Goal: Information Seeking & Learning: Learn about a topic

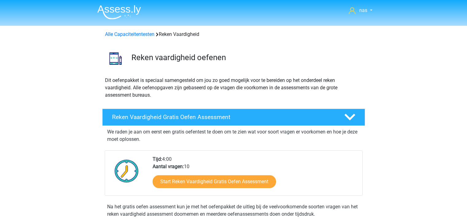
scroll to position [310, 0]
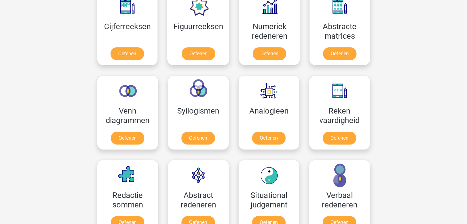
scroll to position [295, 0]
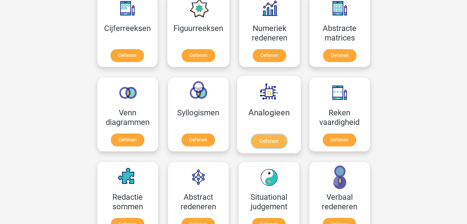
click at [279, 142] on link "Oefenen" at bounding box center [268, 141] width 35 height 14
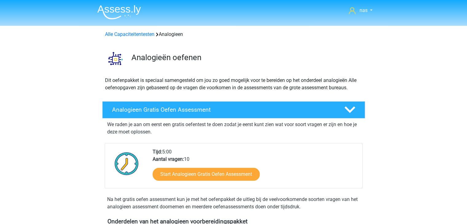
scroll to position [36, 0]
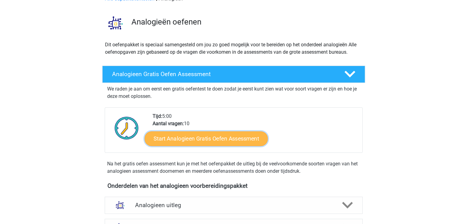
click at [224, 139] on link "Start Analogieen Gratis Oefen Assessment" at bounding box center [206, 138] width 123 height 15
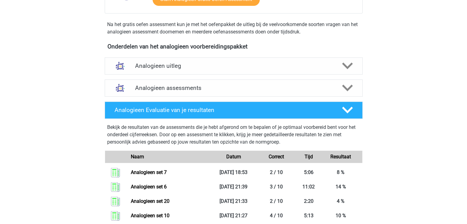
scroll to position [174, 0]
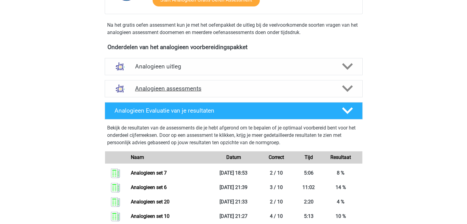
click at [197, 85] on h4 "Analogieen assessments" at bounding box center [233, 88] width 197 height 7
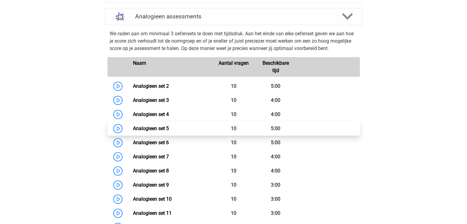
scroll to position [247, 0]
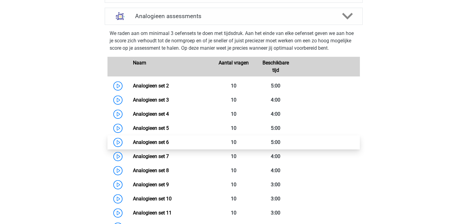
click at [169, 143] on link "Analogieen set 6" at bounding box center [151, 142] width 36 height 6
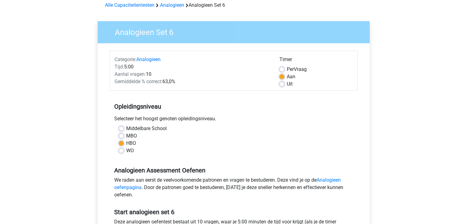
scroll to position [30, 0]
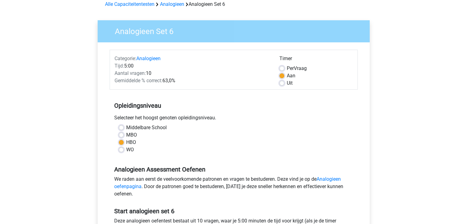
click at [287, 84] on label "Uit" at bounding box center [290, 83] width 6 height 7
click at [281, 84] on input "Uit" at bounding box center [281, 83] width 5 height 6
radio input "true"
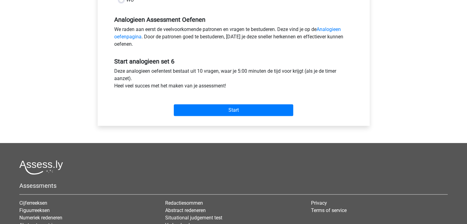
scroll to position [181, 0]
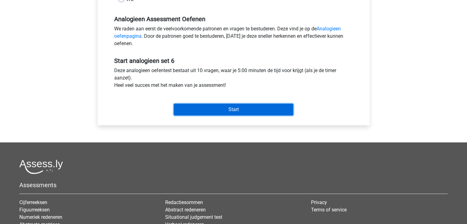
click at [264, 106] on input "Start" at bounding box center [233, 110] width 119 height 12
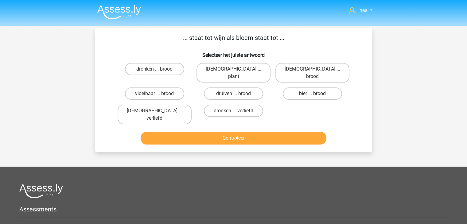
click at [309, 88] on label "bier ... brood" at bounding box center [312, 94] width 59 height 12
click at [313, 94] on input "bier ... brood" at bounding box center [315, 96] width 4 height 4
radio input "true"
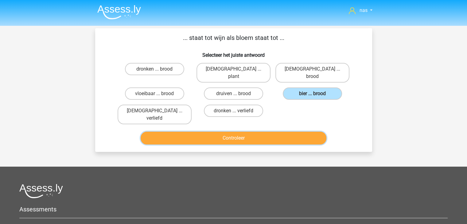
click at [271, 132] on button "Controleer" at bounding box center [234, 138] width 186 height 13
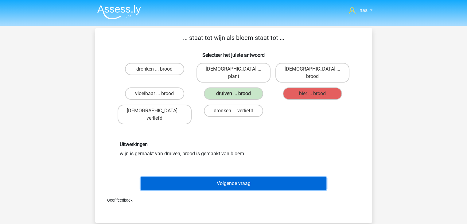
click at [262, 177] on button "Volgende vraag" at bounding box center [234, 183] width 186 height 13
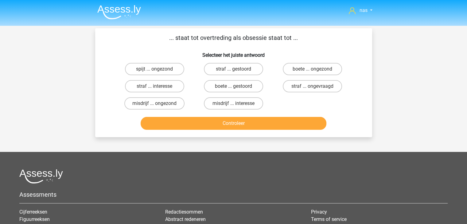
scroll to position [28, 0]
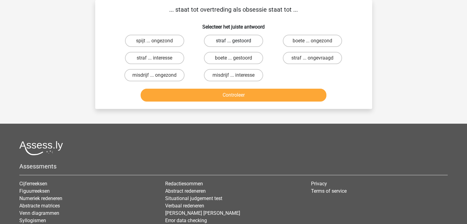
click at [232, 43] on label "straf ... gestoord" at bounding box center [233, 41] width 59 height 12
click at [233, 43] on input "straf ... gestoord" at bounding box center [235, 43] width 4 height 4
radio input "true"
click at [247, 110] on div "nas Abdu@hotmail.com Nederlands English" at bounding box center [233, 129] width 467 height 314
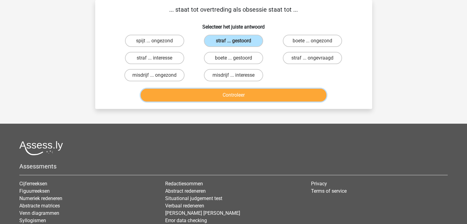
click at [248, 99] on button "Controleer" at bounding box center [234, 95] width 186 height 13
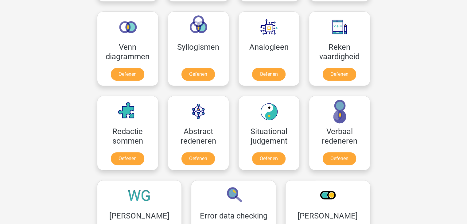
scroll to position [361, 0]
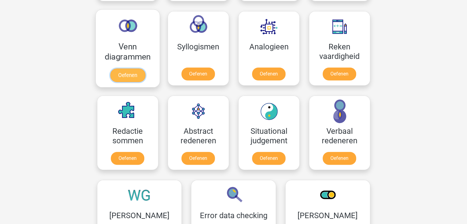
click at [134, 73] on link "Oefenen" at bounding box center [127, 75] width 35 height 14
drag, startPoint x: 135, startPoint y: 90, endPoint x: 134, endPoint y: 76, distance: 13.6
click at [134, 76] on div "Cijferreeksen Oefenen Figuurreeksen Oefenen Numeriek redeneren Oefenen Abstract…" at bounding box center [233, 96] width 282 height 348
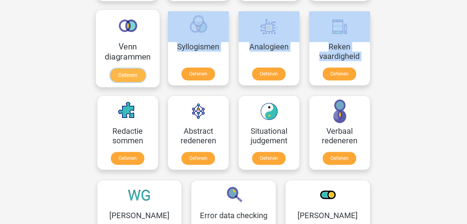
click at [134, 76] on link "Oefenen" at bounding box center [127, 75] width 35 height 14
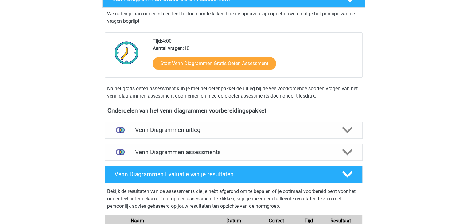
scroll to position [176, 0]
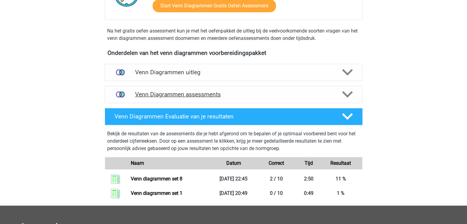
click at [252, 89] on div "Venn Diagrammen assessments" at bounding box center [234, 94] width 258 height 17
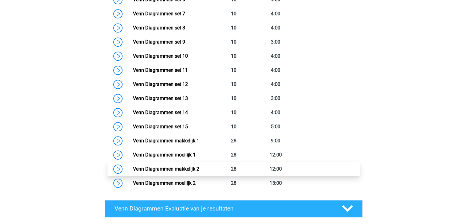
scroll to position [397, 0]
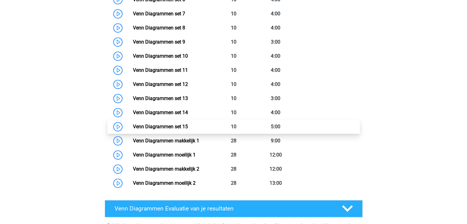
click at [188, 129] on link "Venn Diagrammen set 15" at bounding box center [160, 127] width 55 height 6
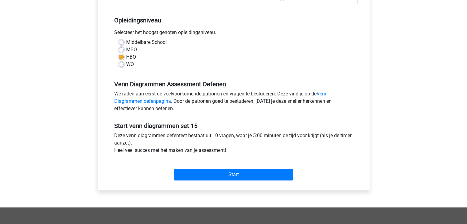
scroll to position [116, 0]
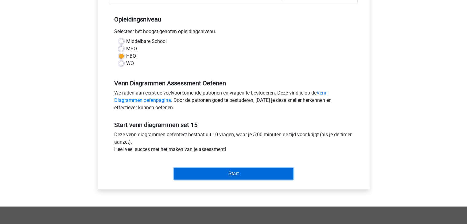
click at [253, 169] on input "Start" at bounding box center [233, 174] width 119 height 12
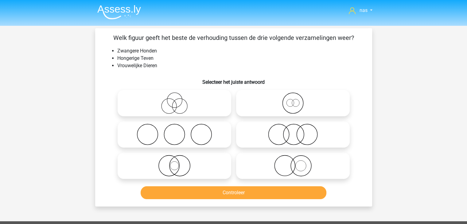
drag, startPoint x: 197, startPoint y: 137, endPoint x: 177, endPoint y: 150, distance: 24.5
click at [177, 150] on div at bounding box center [174, 134] width 119 height 31
click at [176, 143] on icon at bounding box center [174, 134] width 109 height 21
click at [176, 131] on input "radio" at bounding box center [176, 129] width 4 height 4
radio input "true"
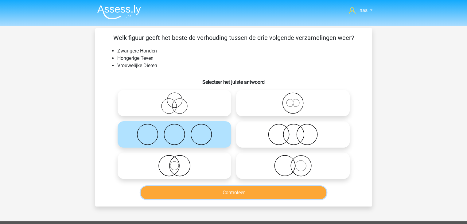
click at [226, 193] on button "Controleer" at bounding box center [234, 192] width 186 height 13
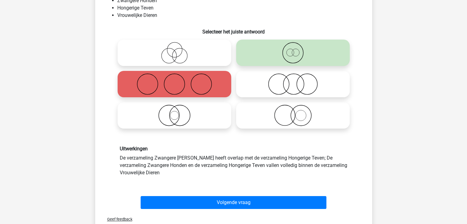
scroll to position [54, 0]
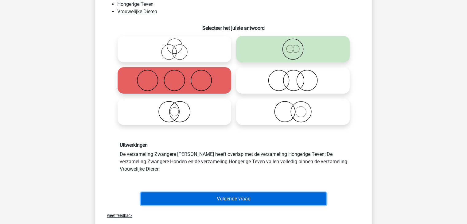
click at [252, 198] on button "Volgende vraag" at bounding box center [234, 199] width 186 height 13
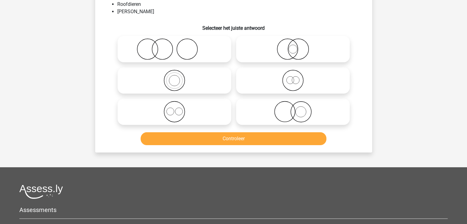
scroll to position [28, 0]
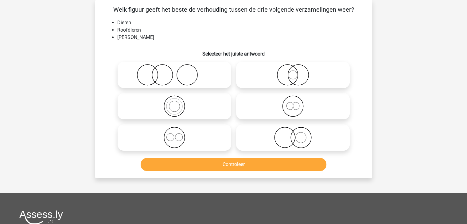
click at [175, 111] on icon at bounding box center [174, 105] width 109 height 21
click at [175, 103] on input "radio" at bounding box center [176, 101] width 4 height 4
radio input "true"
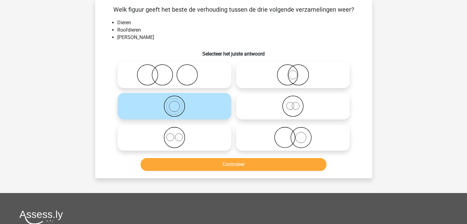
click at [280, 113] on icon at bounding box center [293, 105] width 109 height 21
click at [293, 103] on input "radio" at bounding box center [295, 101] width 4 height 4
radio input "true"
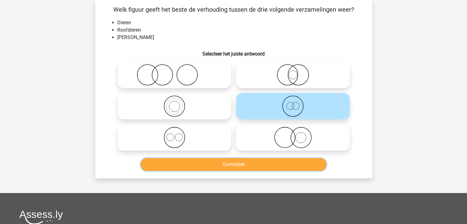
click at [244, 165] on button "Controleer" at bounding box center [234, 164] width 186 height 13
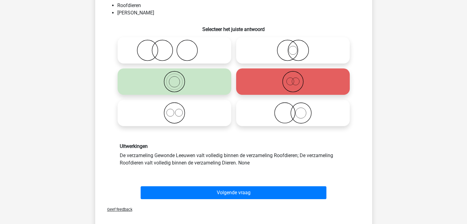
scroll to position [53, 0]
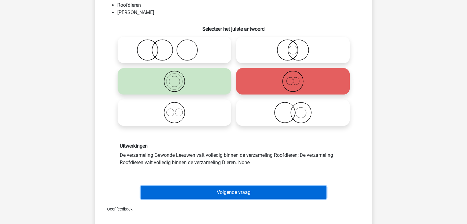
click at [211, 193] on button "Volgende vraag" at bounding box center [234, 192] width 186 height 13
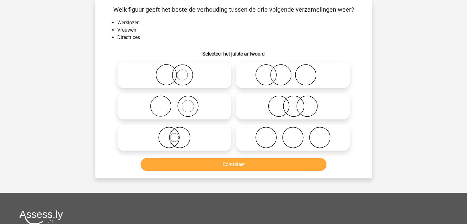
scroll to position [28, 0]
click at [288, 136] on icon at bounding box center [293, 137] width 109 height 21
click at [293, 134] on input "radio" at bounding box center [295, 133] width 4 height 4
radio input "true"
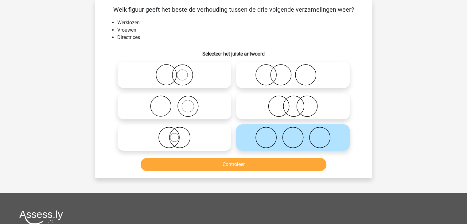
click at [280, 78] on icon at bounding box center [293, 74] width 109 height 21
click at [293, 72] on input "radio" at bounding box center [295, 70] width 4 height 4
radio input "true"
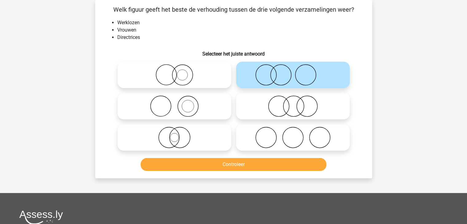
click at [199, 78] on icon at bounding box center [174, 74] width 109 height 21
click at [178, 72] on input "radio" at bounding box center [176, 70] width 4 height 4
radio input "true"
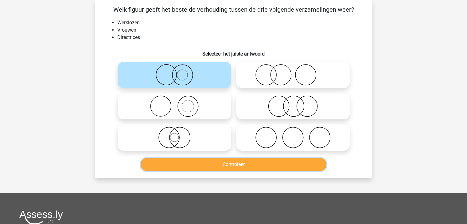
click at [215, 163] on button "Controleer" at bounding box center [234, 164] width 186 height 13
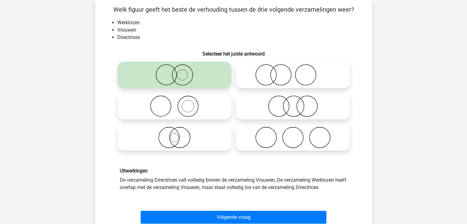
scroll to position [76, 0]
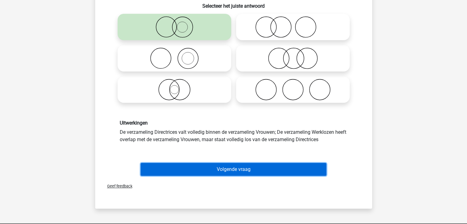
click at [231, 171] on button "Volgende vraag" at bounding box center [234, 169] width 186 height 13
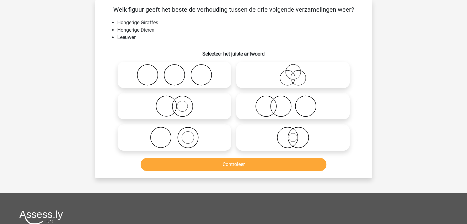
scroll to position [28, 0]
click at [173, 116] on icon at bounding box center [174, 105] width 109 height 21
click at [174, 103] on input "radio" at bounding box center [176, 101] width 4 height 4
radio input "true"
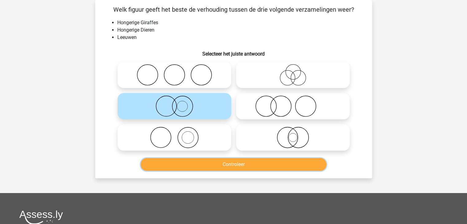
click at [217, 164] on button "Controleer" at bounding box center [234, 164] width 186 height 13
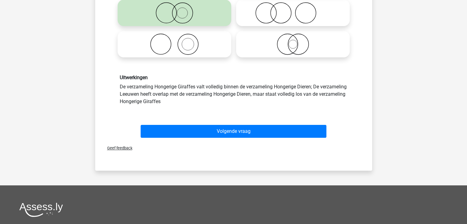
scroll to position [122, 0]
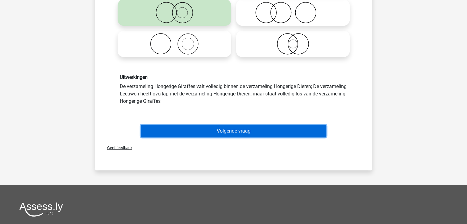
click at [240, 135] on button "Volgende vraag" at bounding box center [234, 131] width 186 height 13
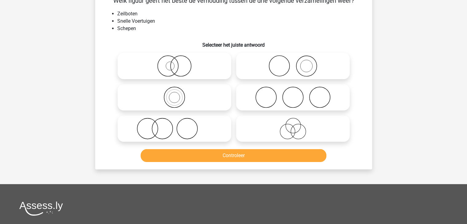
scroll to position [28, 0]
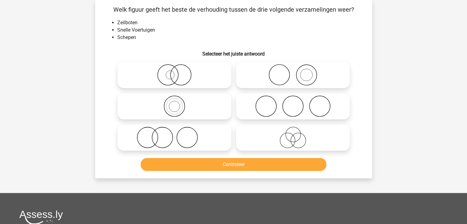
click at [175, 76] on icon at bounding box center [174, 74] width 109 height 21
click at [175, 72] on input "radio" at bounding box center [176, 70] width 4 height 4
radio input "true"
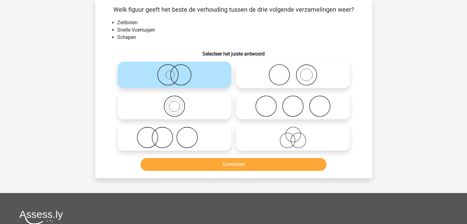
click at [180, 132] on icon at bounding box center [174, 137] width 109 height 21
click at [178, 132] on input "radio" at bounding box center [176, 133] width 4 height 4
radio input "true"
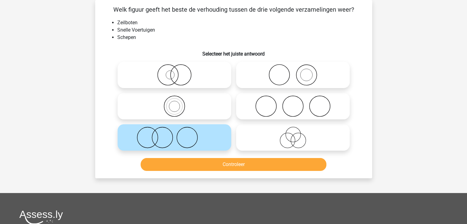
click at [185, 96] on icon at bounding box center [174, 105] width 109 height 21
click at [178, 99] on input "radio" at bounding box center [176, 101] width 4 height 4
radio input "true"
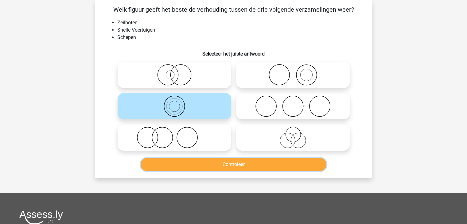
click at [228, 169] on button "Controleer" at bounding box center [234, 164] width 186 height 13
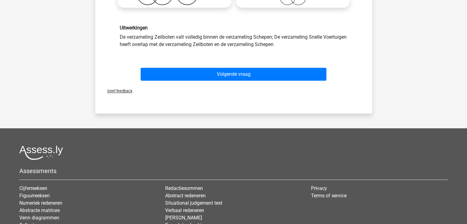
scroll to position [172, 0]
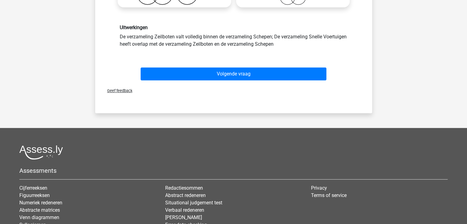
click at [247, 82] on div "Volgende vraag" at bounding box center [233, 75] width 237 height 15
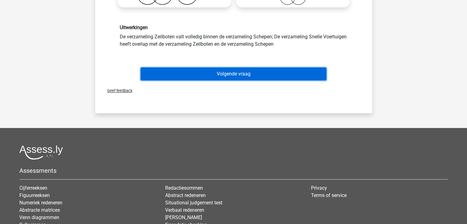
click at [246, 77] on button "Volgende vraag" at bounding box center [234, 74] width 186 height 13
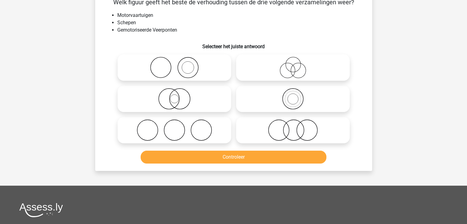
scroll to position [28, 0]
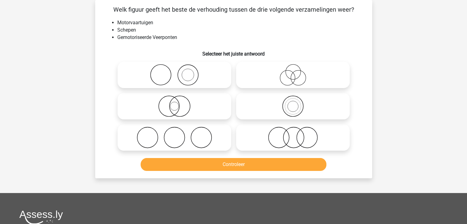
click at [293, 105] on icon at bounding box center [293, 105] width 109 height 21
click at [293, 103] on input "radio" at bounding box center [295, 101] width 4 height 4
radio input "true"
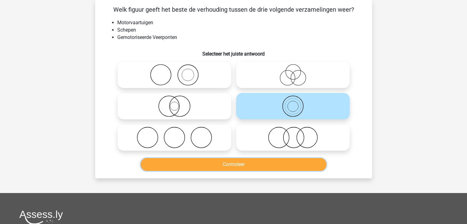
click at [256, 165] on button "Controleer" at bounding box center [234, 164] width 186 height 13
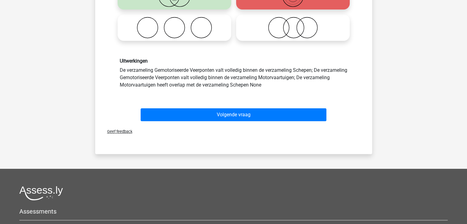
scroll to position [144, 0]
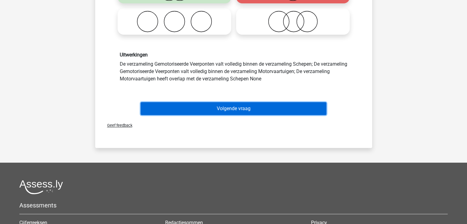
click at [266, 106] on button "Volgende vraag" at bounding box center [234, 108] width 186 height 13
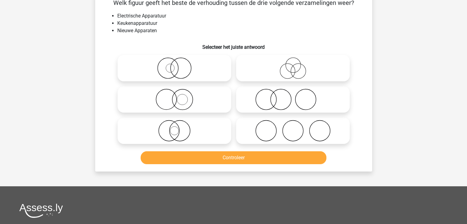
scroll to position [28, 0]
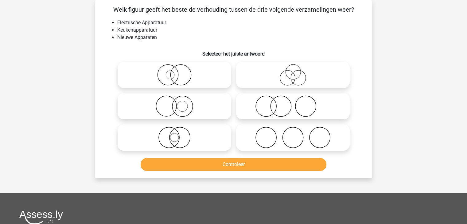
click at [213, 116] on icon at bounding box center [174, 105] width 109 height 21
click at [178, 103] on input "radio" at bounding box center [176, 101] width 4 height 4
radio input "true"
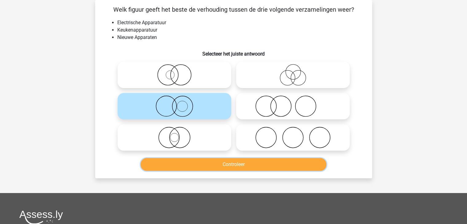
click at [224, 166] on button "Controleer" at bounding box center [234, 164] width 186 height 13
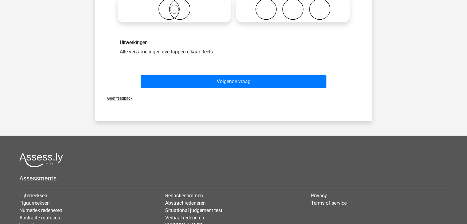
scroll to position [164, 0]
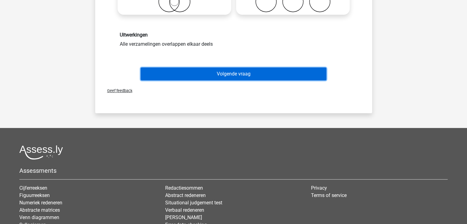
click at [244, 80] on button "Volgende vraag" at bounding box center [234, 74] width 186 height 13
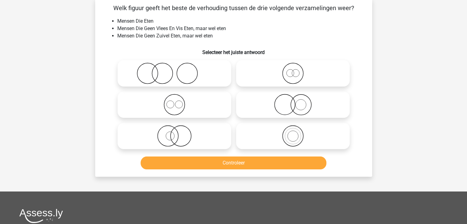
scroll to position [28, 0]
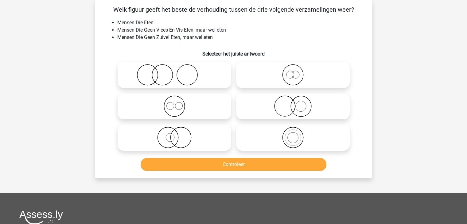
click at [172, 83] on icon at bounding box center [174, 74] width 109 height 21
click at [174, 72] on input "radio" at bounding box center [176, 70] width 4 height 4
radio input "true"
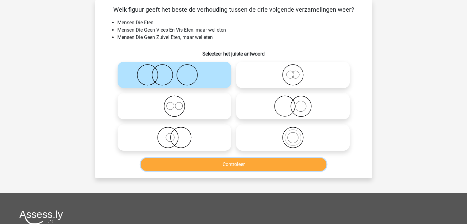
click at [208, 166] on button "Controleer" at bounding box center [234, 164] width 186 height 13
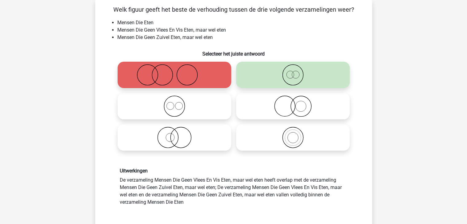
scroll to position [132, 0]
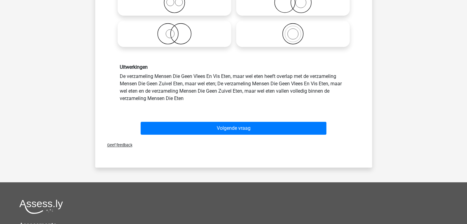
click at [217, 135] on div "Volgende vraag" at bounding box center [233, 129] width 237 height 15
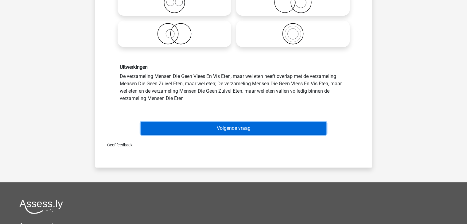
click at [217, 128] on button "Volgende vraag" at bounding box center [234, 128] width 186 height 13
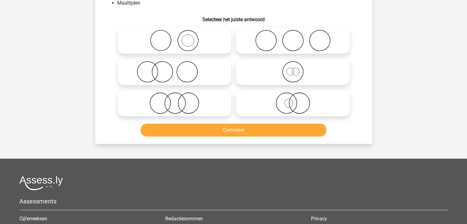
scroll to position [28, 0]
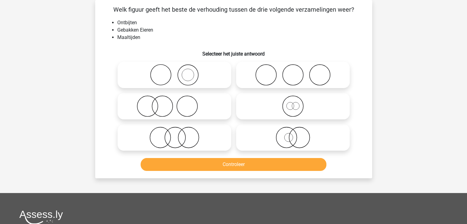
click at [204, 97] on icon at bounding box center [174, 105] width 109 height 21
click at [178, 99] on input "radio" at bounding box center [176, 101] width 4 height 4
radio input "true"
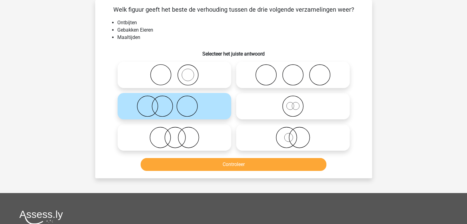
click at [286, 118] on label at bounding box center [293, 106] width 114 height 26
click at [293, 103] on input "radio" at bounding box center [295, 101] width 4 height 4
radio input "true"
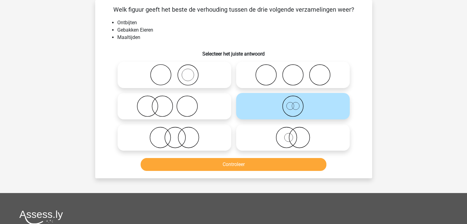
scroll to position [83, 0]
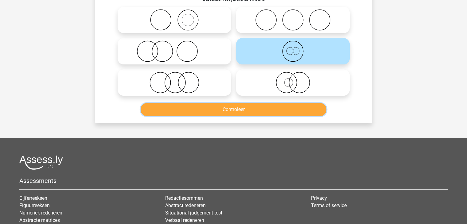
click at [255, 109] on button "Controleer" at bounding box center [234, 109] width 186 height 13
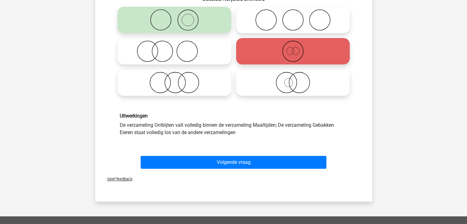
scroll to position [88, 0]
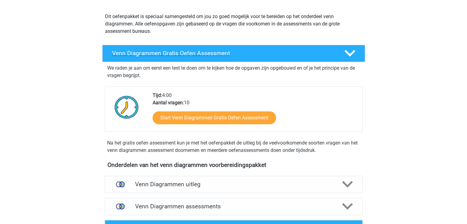
scroll to position [82, 0]
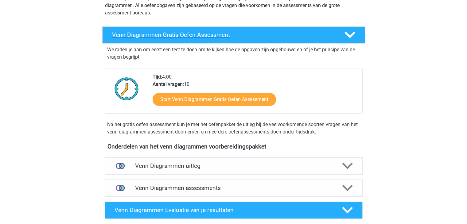
click at [225, 35] on h4 "Venn Diagrammen Gratis Oefen Assessment" at bounding box center [223, 34] width 222 height 7
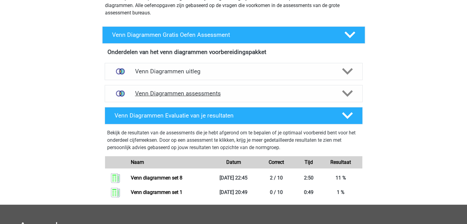
click at [203, 93] on h4 "Venn Diagrammen assessments" at bounding box center [233, 93] width 197 height 7
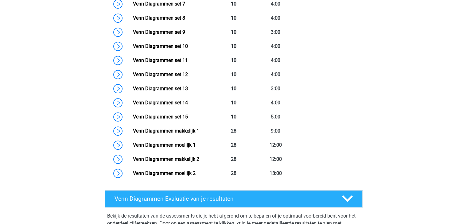
scroll to position [319, 0]
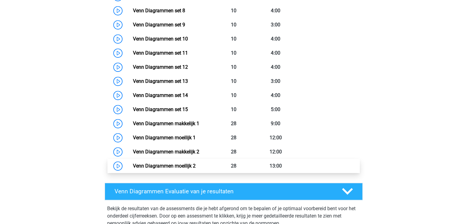
click at [196, 163] on link "Venn Diagrammen moeilijk 2" at bounding box center [164, 166] width 63 height 6
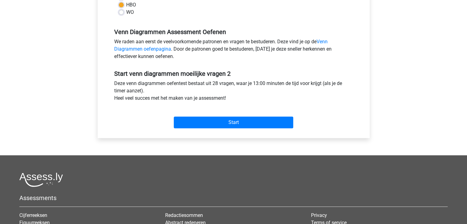
scroll to position [169, 0]
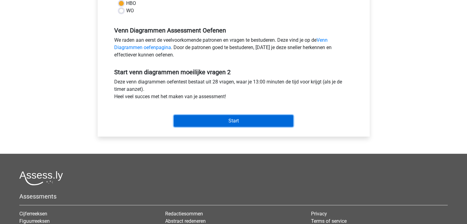
click at [242, 121] on input "Start" at bounding box center [233, 121] width 119 height 12
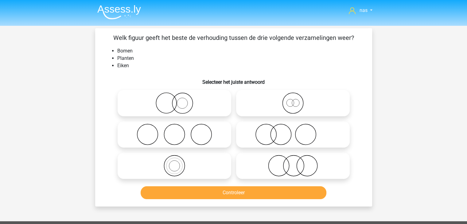
click at [313, 104] on icon at bounding box center [293, 102] width 109 height 21
click at [297, 100] on input "radio" at bounding box center [295, 98] width 4 height 4
radio input "true"
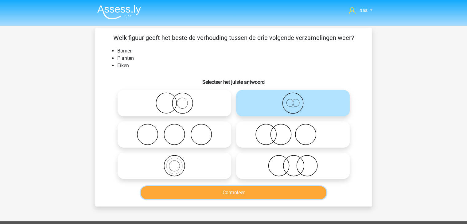
click at [255, 191] on button "Controleer" at bounding box center [234, 192] width 186 height 13
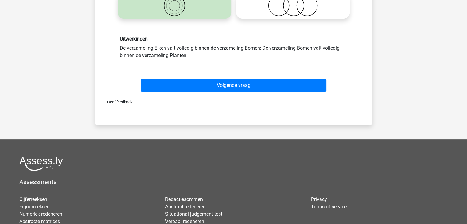
scroll to position [161, 0]
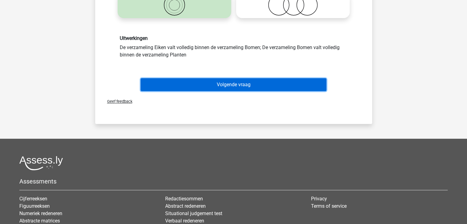
click at [289, 83] on button "Volgende vraag" at bounding box center [234, 84] width 186 height 13
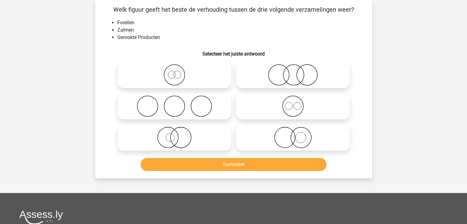
scroll to position [28, 0]
click at [188, 73] on icon at bounding box center [174, 74] width 109 height 21
click at [178, 72] on input "radio" at bounding box center [176, 70] width 4 height 4
radio input "true"
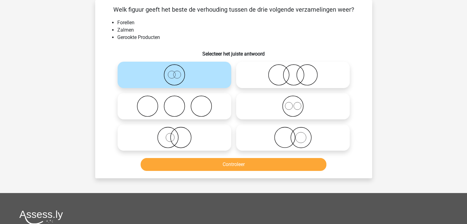
click at [178, 132] on icon at bounding box center [174, 137] width 109 height 21
click at [178, 132] on input "radio" at bounding box center [176, 133] width 4 height 4
radio input "true"
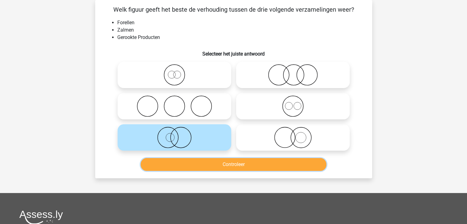
click at [216, 165] on button "Controleer" at bounding box center [234, 164] width 186 height 13
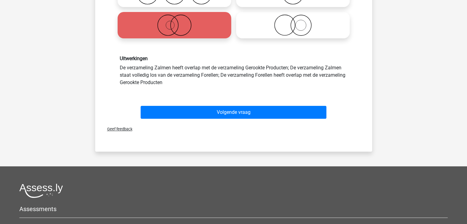
scroll to position [155, 0]
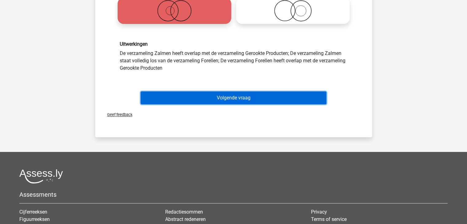
click at [243, 98] on button "Volgende vraag" at bounding box center [234, 98] width 186 height 13
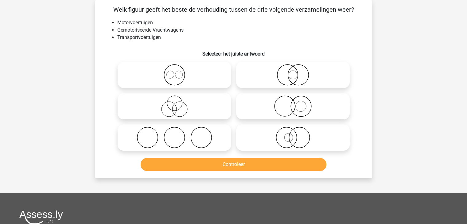
scroll to position [28, 0]
click at [179, 71] on icon at bounding box center [174, 74] width 109 height 21
click at [178, 71] on input "radio" at bounding box center [176, 70] width 4 height 4
radio input "true"
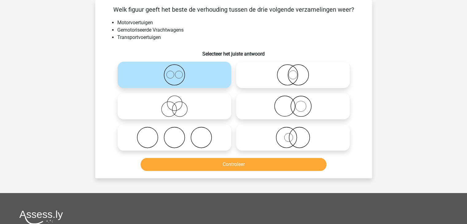
click at [304, 75] on icon at bounding box center [293, 74] width 109 height 21
click at [297, 72] on input "radio" at bounding box center [295, 70] width 4 height 4
radio input "true"
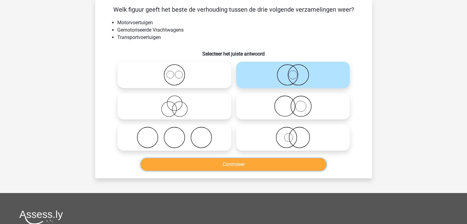
click at [269, 161] on button "Controleer" at bounding box center [234, 164] width 186 height 13
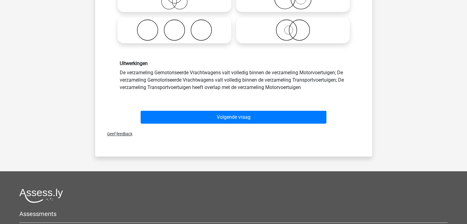
scroll to position [137, 0]
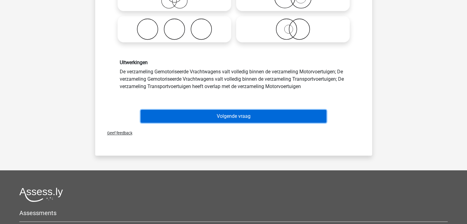
click at [265, 111] on button "Volgende vraag" at bounding box center [234, 116] width 186 height 13
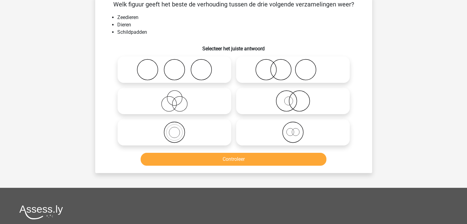
scroll to position [28, 0]
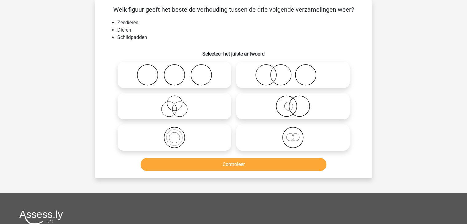
click at [207, 126] on label at bounding box center [175, 137] width 114 height 26
click at [178, 131] on input "radio" at bounding box center [176, 133] width 4 height 4
radio input "true"
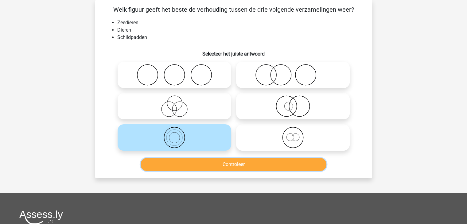
click at [238, 169] on button "Controleer" at bounding box center [234, 164] width 186 height 13
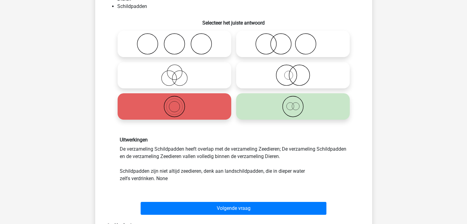
scroll to position [103, 0]
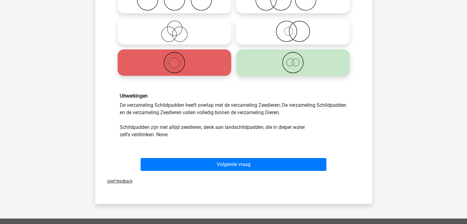
click at [224, 171] on div "Volgende vraag" at bounding box center [233, 165] width 237 height 15
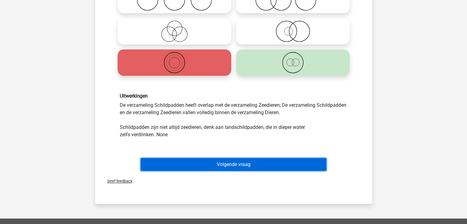
click at [224, 162] on button "Volgende vraag" at bounding box center [234, 164] width 186 height 13
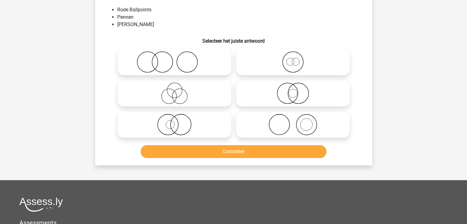
scroll to position [28, 0]
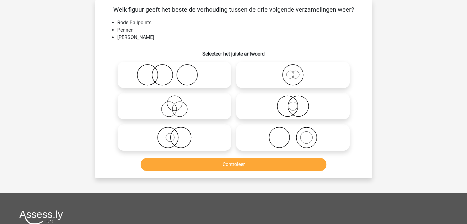
click at [201, 137] on icon at bounding box center [174, 137] width 109 height 21
click at [178, 134] on input "radio" at bounding box center [176, 133] width 4 height 4
radio input "true"
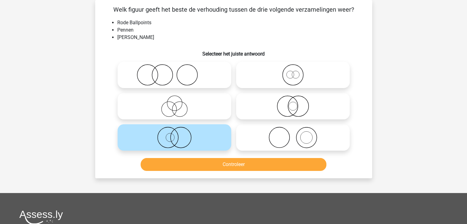
click at [282, 138] on icon at bounding box center [293, 137] width 109 height 21
click at [293, 134] on input "radio" at bounding box center [295, 133] width 4 height 4
radio input "true"
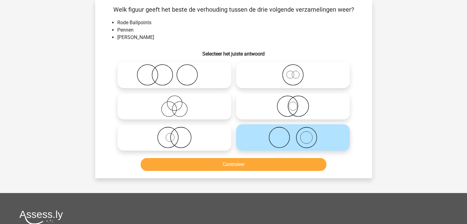
click at [212, 103] on icon at bounding box center [174, 105] width 109 height 21
click at [178, 103] on input "radio" at bounding box center [176, 101] width 4 height 4
radio input "true"
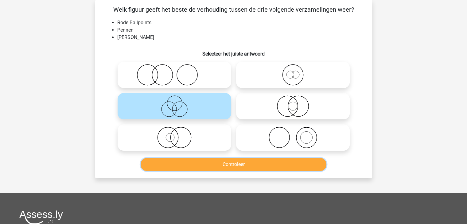
click at [230, 165] on button "Controleer" at bounding box center [234, 164] width 186 height 13
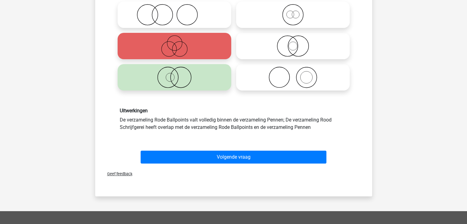
scroll to position [92, 0]
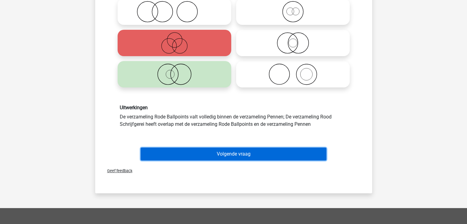
click at [237, 156] on button "Volgende vraag" at bounding box center [234, 154] width 186 height 13
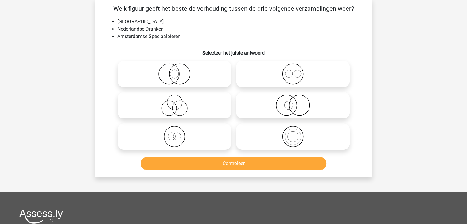
scroll to position [28, 0]
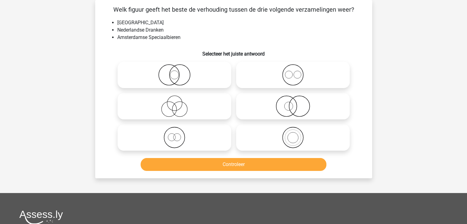
click at [191, 146] on icon at bounding box center [174, 137] width 109 height 21
click at [178, 134] on input "radio" at bounding box center [176, 133] width 4 height 4
radio input "true"
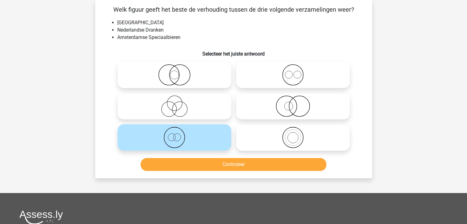
click at [293, 137] on icon at bounding box center [293, 137] width 109 height 21
click at [293, 134] on input "radio" at bounding box center [295, 133] width 4 height 4
radio input "true"
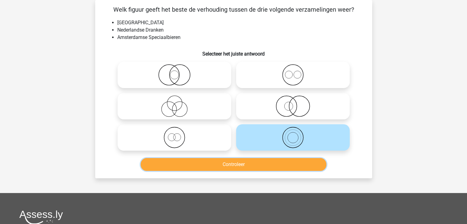
click at [232, 168] on button "Controleer" at bounding box center [234, 164] width 186 height 13
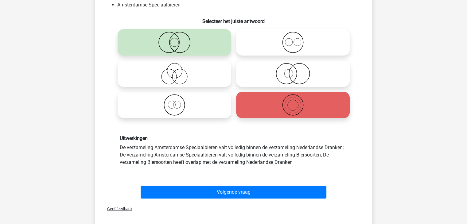
scroll to position [58, 0]
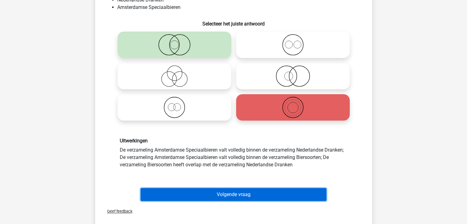
click at [242, 196] on button "Volgende vraag" at bounding box center [234, 194] width 186 height 13
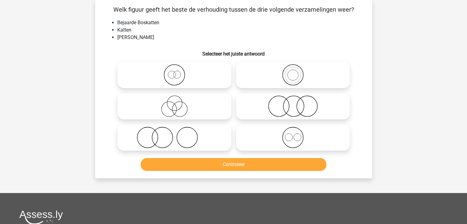
scroll to position [0, 0]
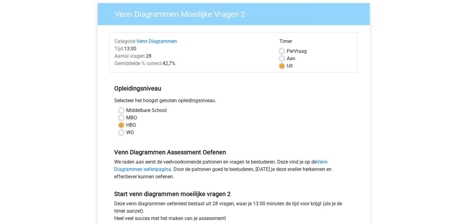
scroll to position [48, 0]
click at [149, 40] on link "Venn Diagrammen" at bounding box center [156, 41] width 41 height 6
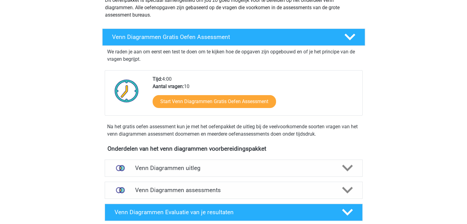
scroll to position [168, 0]
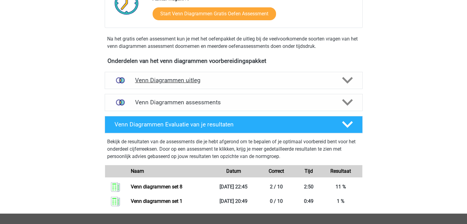
click at [160, 85] on div "Venn Diagrammen uitleg" at bounding box center [234, 80] width 258 height 17
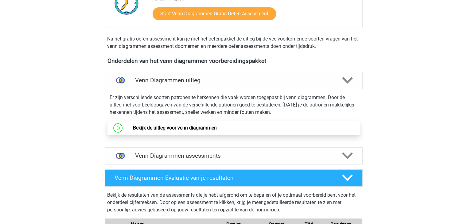
click at [170, 130] on link "Bekijk de uitleg voor venn diagrammen" at bounding box center [175, 128] width 84 height 6
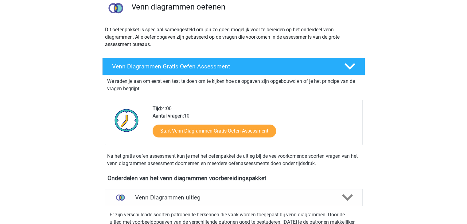
scroll to position [0, 0]
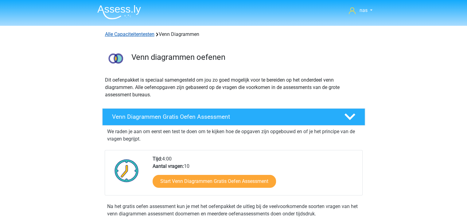
click at [128, 32] on link "Alle Capaciteitentesten" at bounding box center [129, 34] width 49 height 6
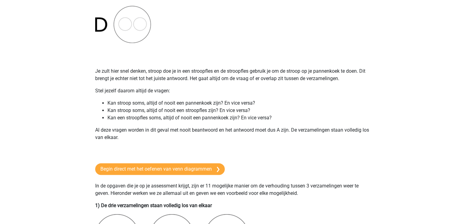
scroll to position [286, 0]
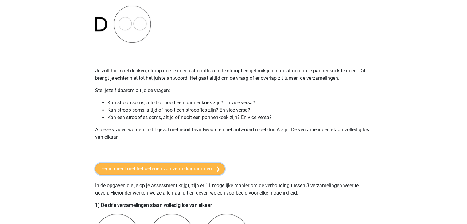
click at [147, 174] on link "Begin direct met het oefenen van venn diagrammen" at bounding box center [160, 169] width 130 height 12
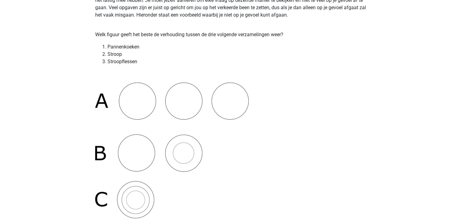
scroll to position [0, 0]
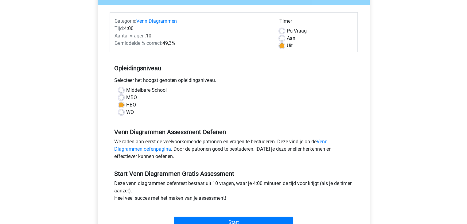
scroll to position [140, 0]
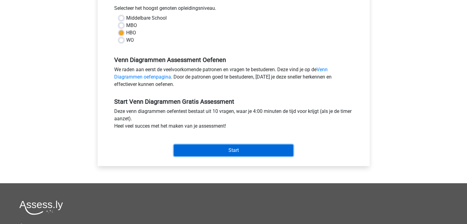
click at [193, 150] on input "Start" at bounding box center [233, 151] width 119 height 12
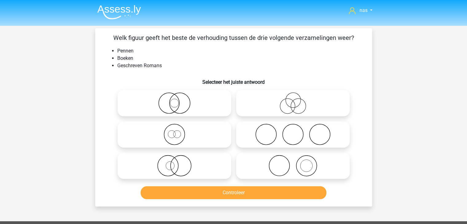
click at [267, 159] on icon at bounding box center [293, 165] width 109 height 21
click at [293, 159] on input "radio" at bounding box center [295, 161] width 4 height 4
radio input "true"
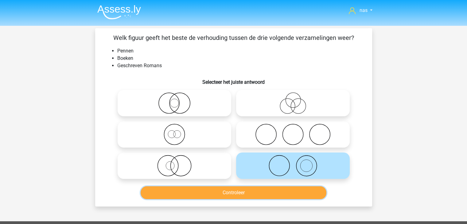
click at [240, 189] on button "Controleer" at bounding box center [234, 192] width 186 height 13
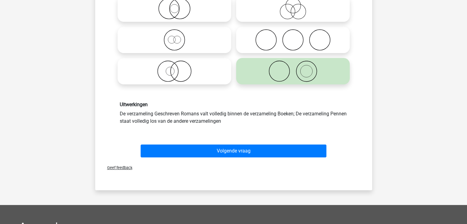
scroll to position [118, 0]
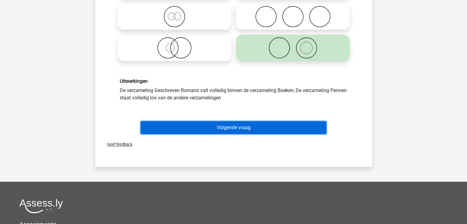
click at [260, 132] on button "Volgende vraag" at bounding box center [234, 127] width 186 height 13
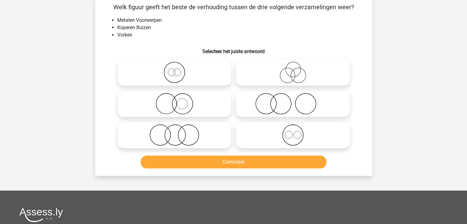
scroll to position [28, 0]
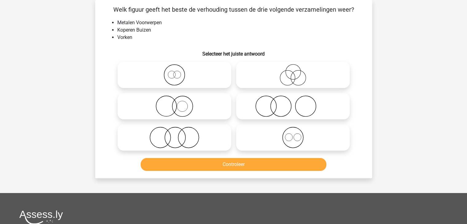
click at [178, 68] on input "radio" at bounding box center [176, 70] width 4 height 4
radio input "true"
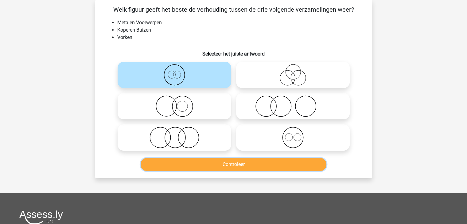
click at [212, 163] on button "Controleer" at bounding box center [234, 164] width 186 height 13
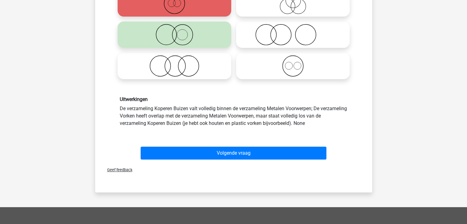
scroll to position [175, 0]
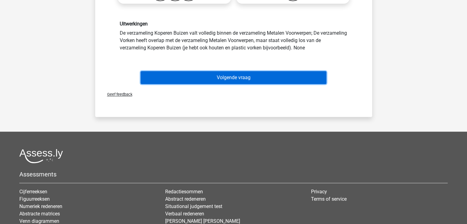
click at [244, 80] on button "Volgende vraag" at bounding box center [234, 77] width 186 height 13
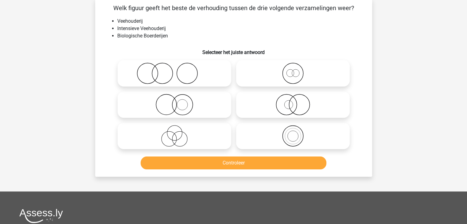
scroll to position [28, 0]
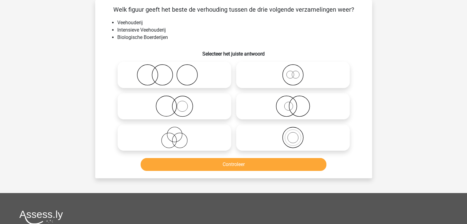
click at [286, 88] on label at bounding box center [293, 75] width 114 height 26
click at [293, 72] on input "radio" at bounding box center [295, 70] width 4 height 4
radio input "true"
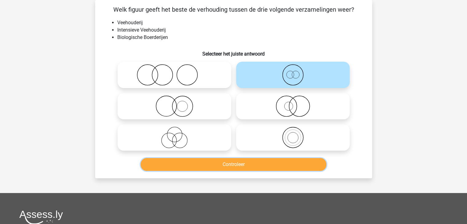
click at [271, 161] on button "Controleer" at bounding box center [234, 164] width 186 height 13
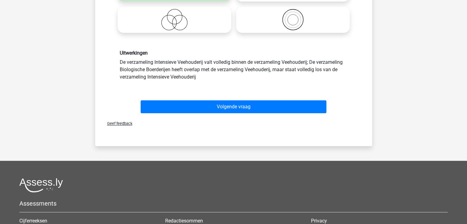
scroll to position [150, 0]
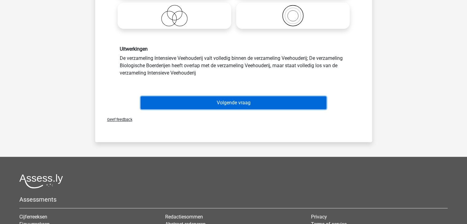
click at [169, 104] on button "Volgende vraag" at bounding box center [234, 102] width 186 height 13
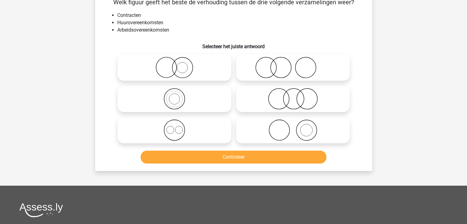
scroll to position [35, 0]
click at [245, 107] on icon at bounding box center [293, 98] width 109 height 21
click at [293, 96] on input "radio" at bounding box center [295, 94] width 4 height 4
radio input "true"
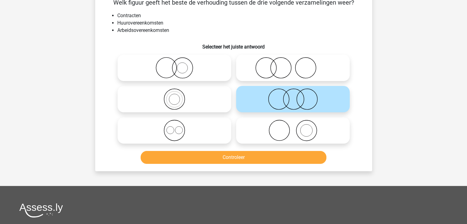
click at [189, 95] on icon at bounding box center [174, 98] width 109 height 21
click at [178, 95] on input "radio" at bounding box center [176, 94] width 4 height 4
radio input "true"
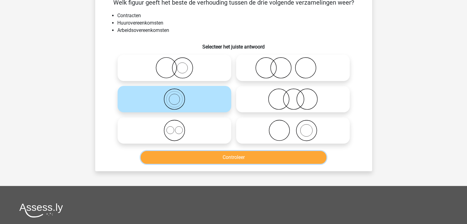
click at [221, 158] on button "Controleer" at bounding box center [234, 157] width 186 height 13
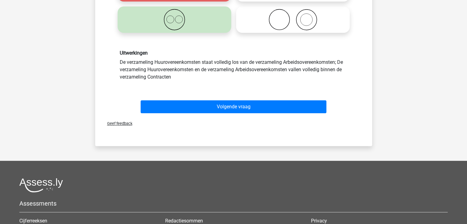
scroll to position [146, 0]
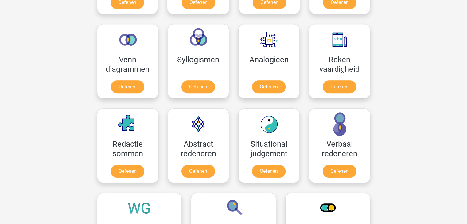
scroll to position [359, 0]
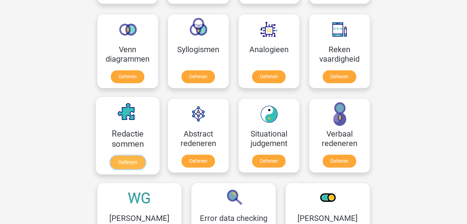
click at [140, 162] on link "Oefenen" at bounding box center [127, 163] width 35 height 14
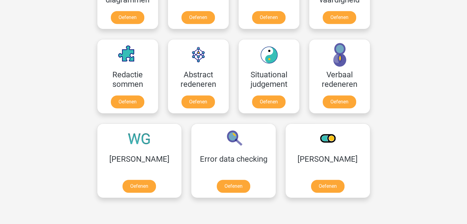
scroll to position [432, 0]
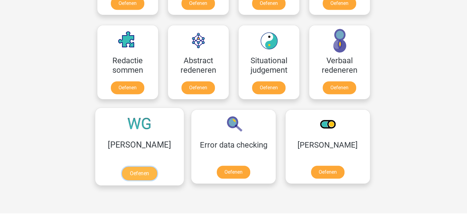
click at [135, 171] on link "Oefenen" at bounding box center [139, 174] width 35 height 14
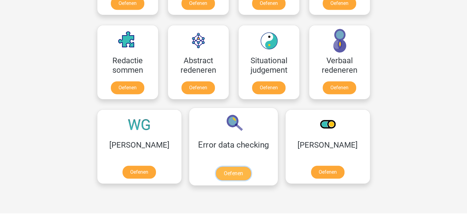
click at [216, 170] on link "Oefenen" at bounding box center [233, 174] width 35 height 14
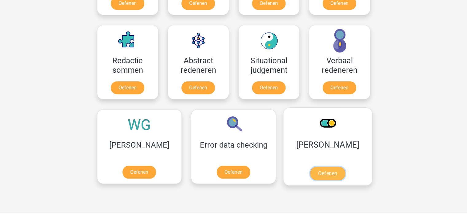
click at [310, 168] on link "Oefenen" at bounding box center [327, 174] width 35 height 14
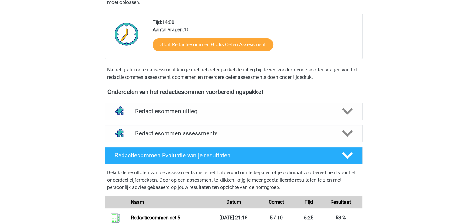
scroll to position [130, 0]
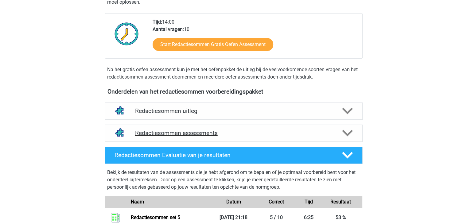
click at [181, 137] on h4 "Redactiesommen assessments" at bounding box center [233, 133] width 197 height 7
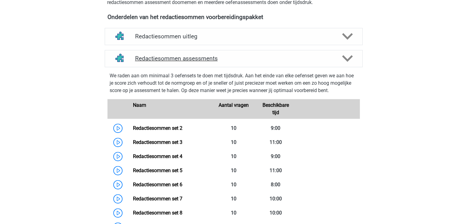
scroll to position [254, 0]
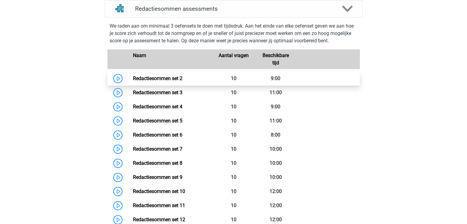
click at [182, 80] on link "Redactiesommen set 2" at bounding box center [157, 79] width 49 height 6
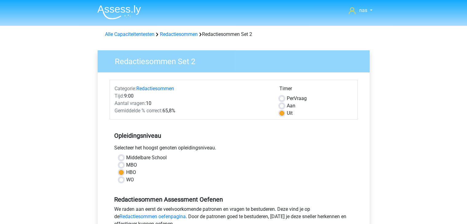
scroll to position [101, 0]
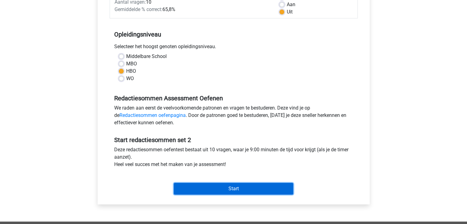
click at [233, 191] on input "Start" at bounding box center [233, 189] width 119 height 12
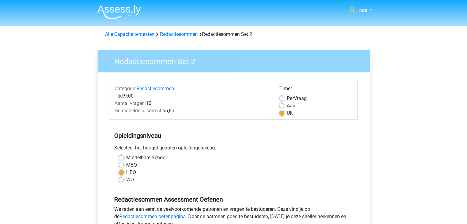
scroll to position [101, 0]
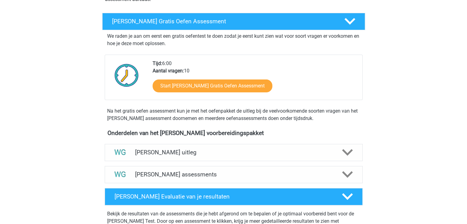
scroll to position [96, 0]
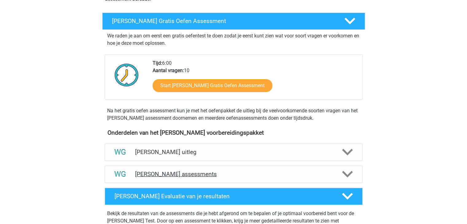
click at [177, 173] on h4 "[PERSON_NAME] assessments" at bounding box center [233, 174] width 197 height 7
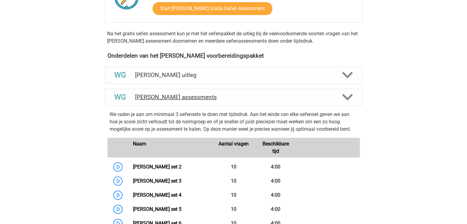
scroll to position [201, 0]
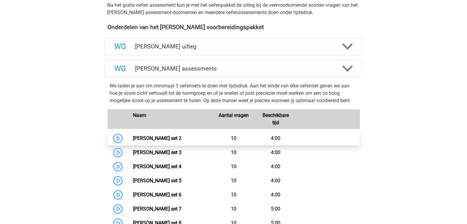
click at [181, 136] on link "Watson Glaser set 2" at bounding box center [157, 138] width 49 height 6
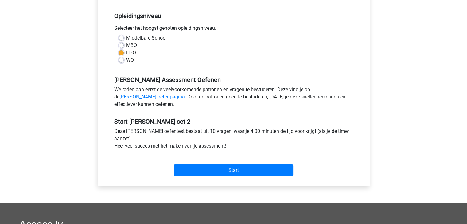
scroll to position [120, 0]
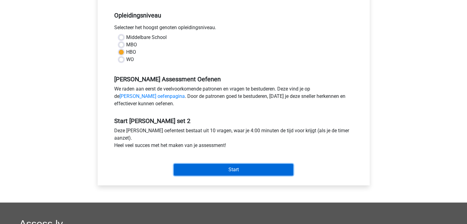
click at [216, 173] on input "Start" at bounding box center [233, 170] width 119 height 12
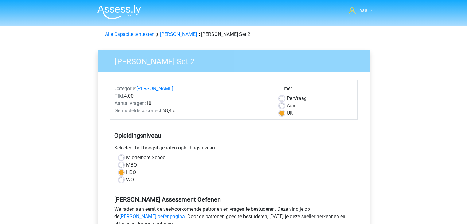
scroll to position [120, 0]
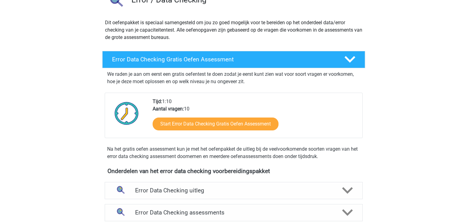
scroll to position [58, 0]
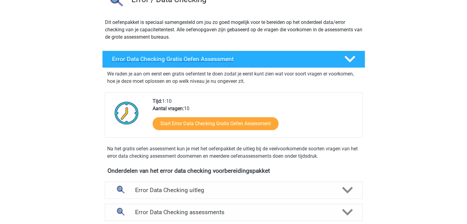
click at [212, 61] on h4 "Error Data Checking Gratis Oefen Assessment" at bounding box center [223, 59] width 222 height 7
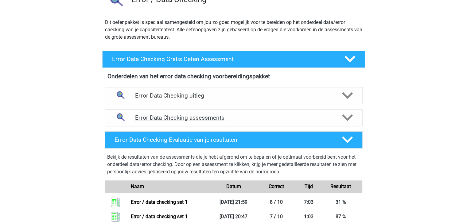
click at [203, 116] on h4 "Error Data Checking assessments" at bounding box center [233, 117] width 197 height 7
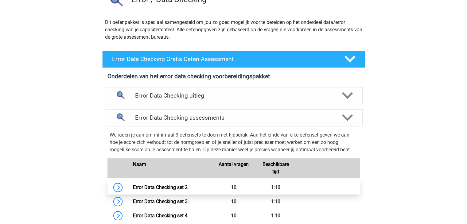
click at [188, 189] on link "Error Data Checking set 2" at bounding box center [160, 188] width 55 height 6
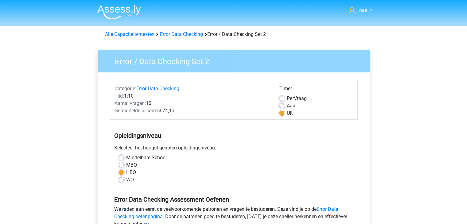
scroll to position [107, 0]
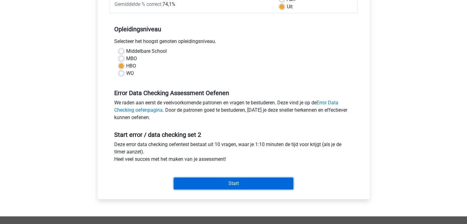
click at [233, 178] on input "Start" at bounding box center [233, 184] width 119 height 12
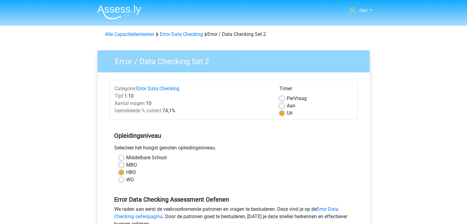
scroll to position [107, 0]
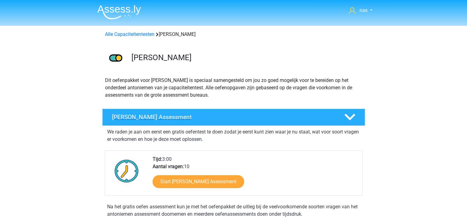
click at [237, 116] on h4 "Antoniemen Gratis Oefen Assessment" at bounding box center [223, 117] width 222 height 7
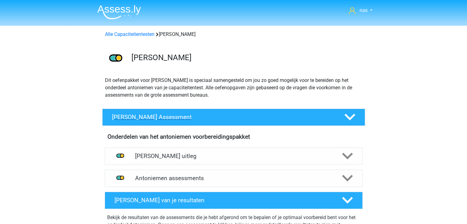
scroll to position [68, 0]
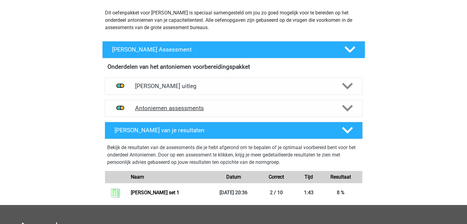
click at [210, 101] on div "Antoniemen assessments" at bounding box center [234, 108] width 258 height 17
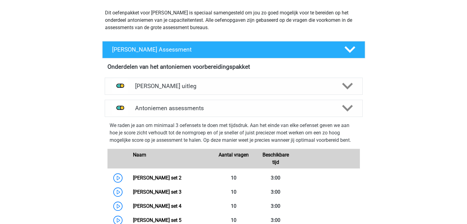
scroll to position [92, 0]
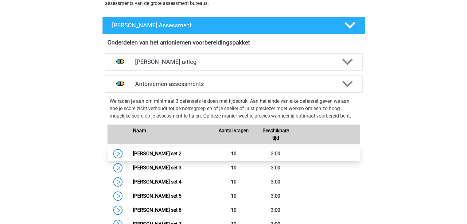
click at [181, 156] on link "Antoniemen set 2" at bounding box center [157, 154] width 49 height 6
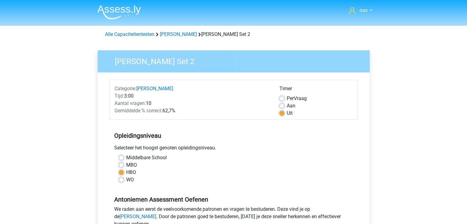
scroll to position [141, 0]
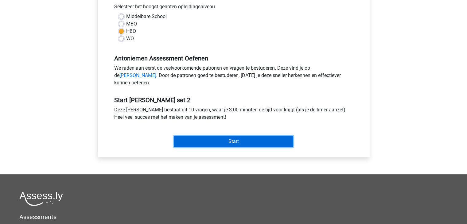
click at [215, 144] on input "Start" at bounding box center [233, 142] width 119 height 12
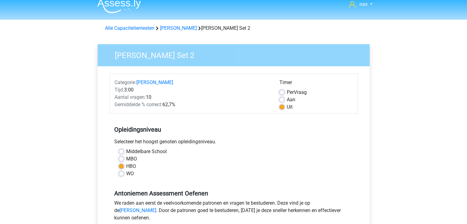
scroll to position [0, 0]
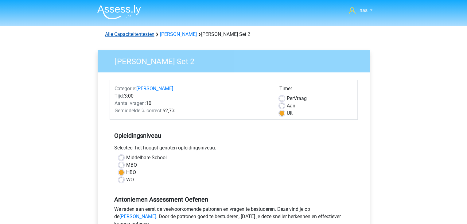
click at [131, 34] on link "Alle Capaciteitentesten" at bounding box center [129, 34] width 49 height 6
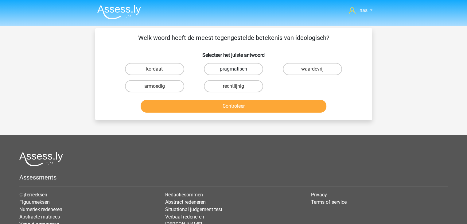
click at [222, 71] on label "pragmatisch" at bounding box center [233, 69] width 59 height 12
click at [233, 71] on input "pragmatisch" at bounding box center [235, 71] width 4 height 4
radio input "true"
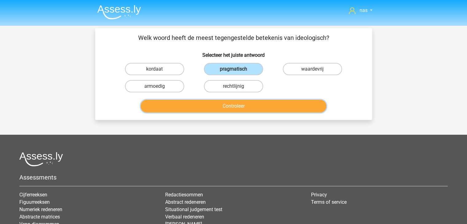
click at [251, 109] on button "Controleer" at bounding box center [234, 106] width 186 height 13
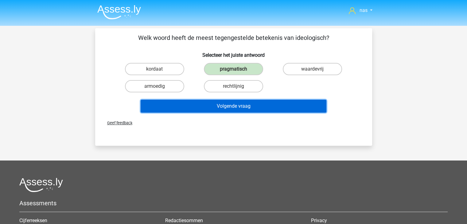
click at [251, 109] on button "Volgende vraag" at bounding box center [234, 106] width 186 height 13
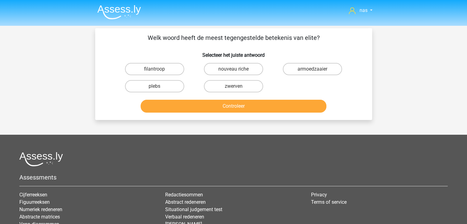
scroll to position [28, 0]
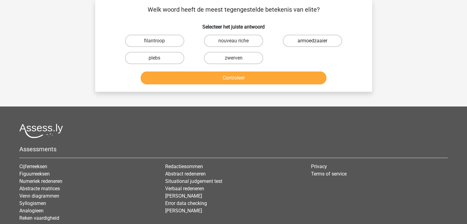
click at [322, 41] on label "armoedzaaier" at bounding box center [312, 41] width 59 height 12
click at [317, 41] on input "armoedzaaier" at bounding box center [315, 43] width 4 height 4
radio input "true"
click at [263, 85] on div "Controleer" at bounding box center [233, 79] width 237 height 15
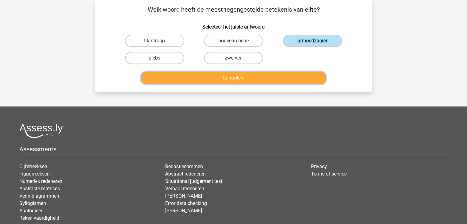
click at [262, 80] on button "Controleer" at bounding box center [234, 78] width 186 height 13
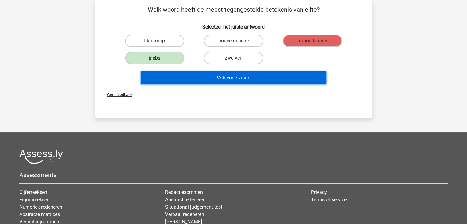
click at [262, 80] on button "Volgende vraag" at bounding box center [234, 78] width 186 height 13
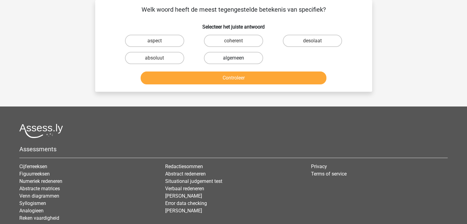
click at [216, 59] on label "algemeen" at bounding box center [233, 58] width 59 height 12
click at [233, 59] on input "algemeen" at bounding box center [235, 60] width 4 height 4
radio input "true"
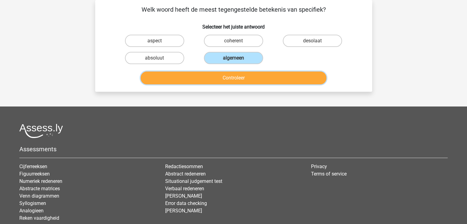
click at [238, 80] on button "Controleer" at bounding box center [234, 78] width 186 height 13
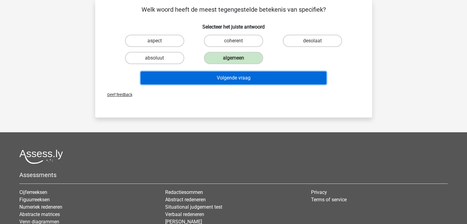
click at [238, 80] on button "Volgende vraag" at bounding box center [234, 78] width 186 height 13
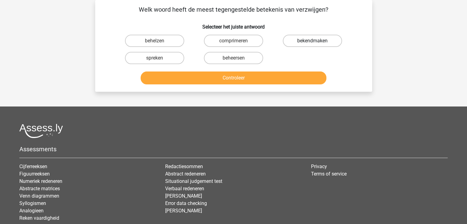
click at [302, 40] on label "bekendmaken" at bounding box center [312, 41] width 59 height 12
click at [313, 41] on input "bekendmaken" at bounding box center [315, 43] width 4 height 4
radio input "true"
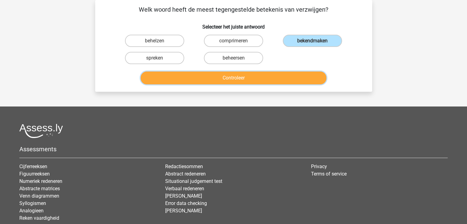
click at [286, 76] on button "Controleer" at bounding box center [234, 78] width 186 height 13
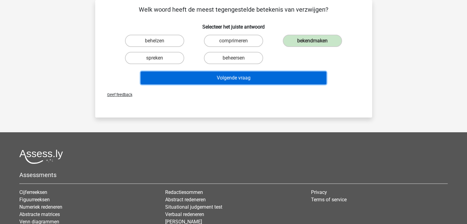
click at [286, 76] on button "Volgende vraag" at bounding box center [234, 78] width 186 height 13
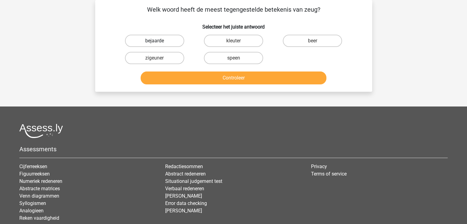
click at [163, 43] on label "bejaarde" at bounding box center [154, 41] width 59 height 12
click at [158, 43] on input "bejaarde" at bounding box center [156, 43] width 4 height 4
radio input "true"
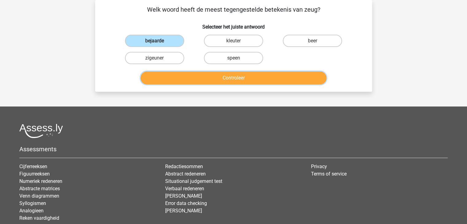
click at [216, 81] on button "Controleer" at bounding box center [234, 78] width 186 height 13
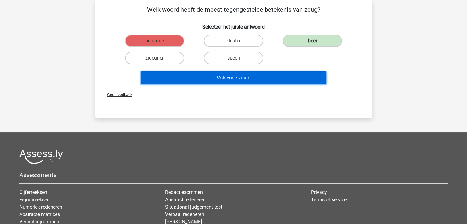
click at [216, 81] on button "Volgende vraag" at bounding box center [234, 78] width 186 height 13
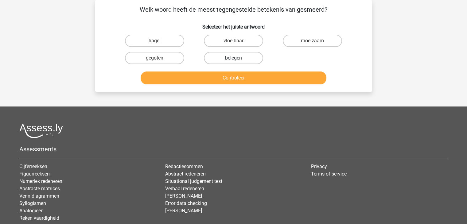
click at [243, 58] on label "belegen" at bounding box center [233, 58] width 59 height 12
click at [237, 58] on input "belegen" at bounding box center [235, 60] width 4 height 4
radio input "true"
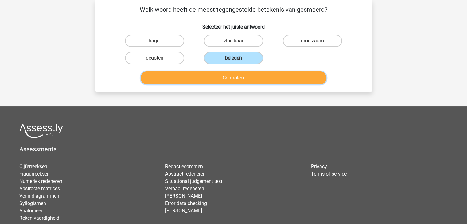
click at [246, 76] on button "Controleer" at bounding box center [234, 78] width 186 height 13
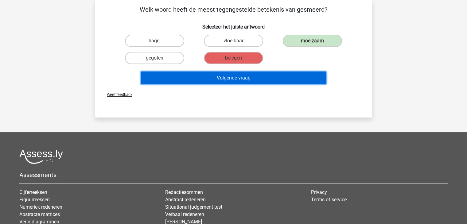
click at [246, 76] on button "Volgende vraag" at bounding box center [234, 78] width 186 height 13
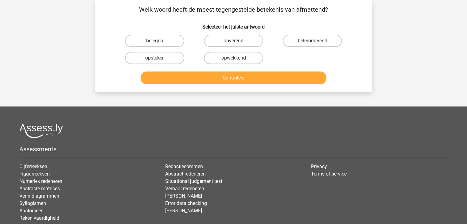
click at [241, 36] on label "opverend" at bounding box center [233, 41] width 59 height 12
click at [237, 41] on input "opverend" at bounding box center [235, 43] width 4 height 4
radio input "true"
drag, startPoint x: 267, startPoint y: 71, endPoint x: 271, endPoint y: 76, distance: 6.3
click at [271, 76] on div "Controleer" at bounding box center [233, 77] width 257 height 20
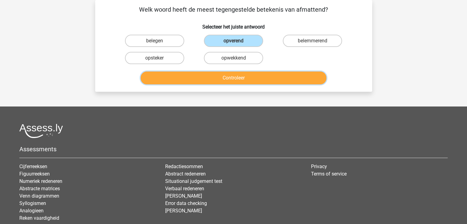
click at [271, 76] on button "Controleer" at bounding box center [234, 78] width 186 height 13
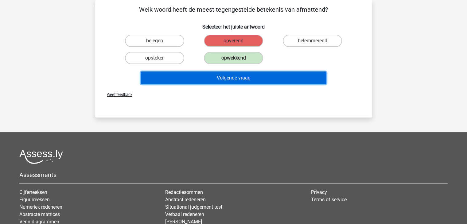
click at [271, 76] on button "Volgende vraag" at bounding box center [234, 78] width 186 height 13
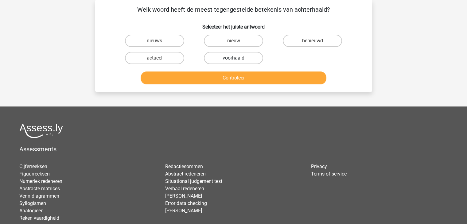
click at [241, 57] on label "voorhaald" at bounding box center [233, 58] width 59 height 12
click at [237, 58] on input "voorhaald" at bounding box center [235, 60] width 4 height 4
radio input "true"
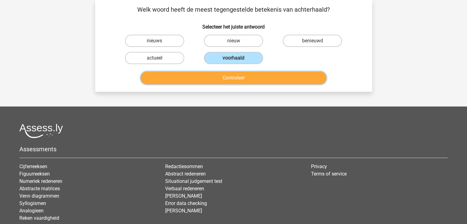
click at [267, 83] on button "Controleer" at bounding box center [234, 78] width 186 height 13
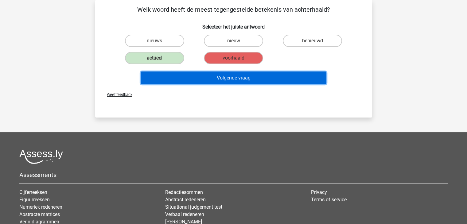
click at [239, 76] on button "Volgende vraag" at bounding box center [234, 78] width 186 height 13
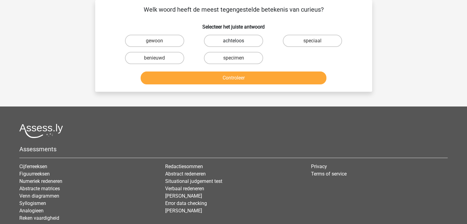
click at [232, 43] on label "achteloos" at bounding box center [233, 41] width 59 height 12
click at [233, 43] on input "achteloos" at bounding box center [235, 43] width 4 height 4
radio input "true"
click at [241, 69] on div "Controleer" at bounding box center [233, 77] width 257 height 20
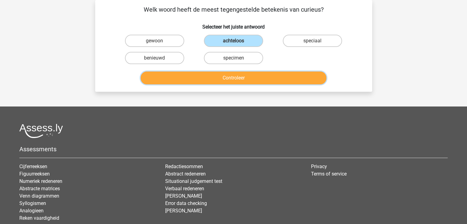
click at [244, 72] on button "Controleer" at bounding box center [234, 78] width 186 height 13
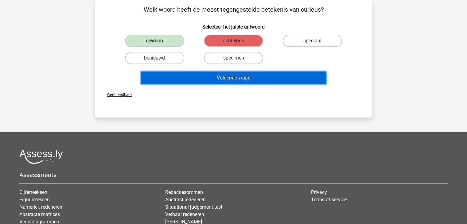
click at [235, 77] on button "Volgende vraag" at bounding box center [234, 78] width 186 height 13
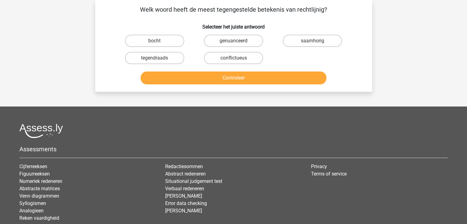
click at [252, 75] on button "Controleer" at bounding box center [234, 78] width 186 height 13
click at [171, 43] on label "bocht" at bounding box center [154, 41] width 59 height 12
click at [158, 43] on input "bocht" at bounding box center [156, 43] width 4 height 4
radio input "true"
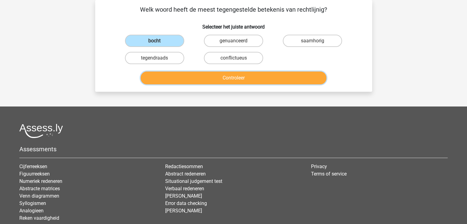
click at [204, 77] on button "Controleer" at bounding box center [234, 78] width 186 height 13
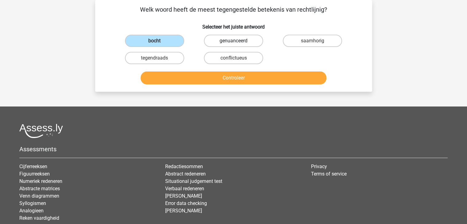
click at [232, 41] on label "genuanceerd" at bounding box center [233, 41] width 59 height 12
click at [233, 41] on input "genuanceerd" at bounding box center [235, 43] width 4 height 4
radio input "true"
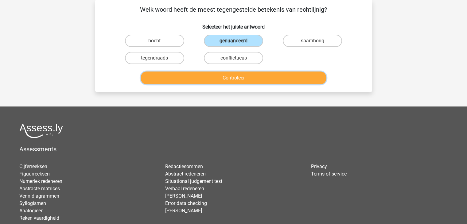
click at [257, 78] on button "Controleer" at bounding box center [234, 78] width 186 height 13
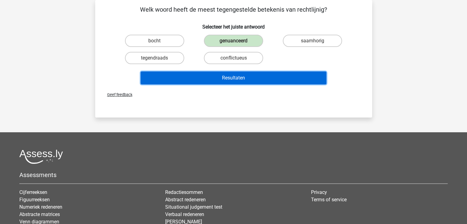
click at [257, 78] on button "Resultaten" at bounding box center [234, 78] width 186 height 13
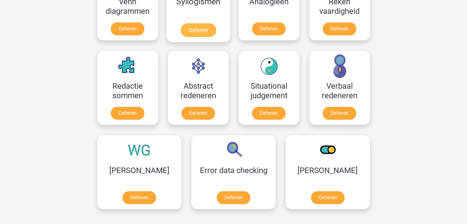
scroll to position [407, 0]
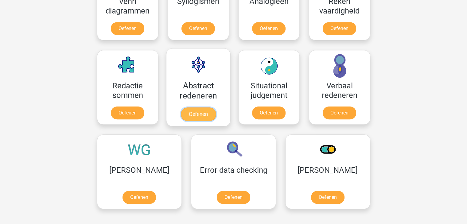
click at [200, 116] on link "Oefenen" at bounding box center [198, 114] width 35 height 14
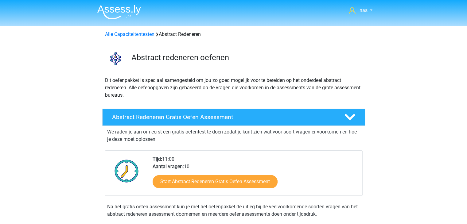
scroll to position [103, 0]
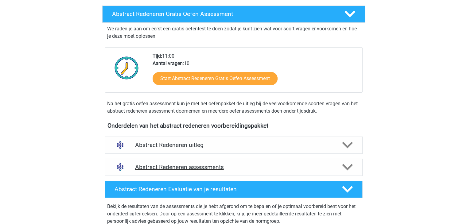
click at [192, 165] on h4 "Abstract Redeneren assessments" at bounding box center [233, 167] width 197 height 7
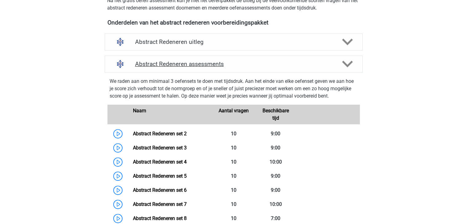
scroll to position [220, 0]
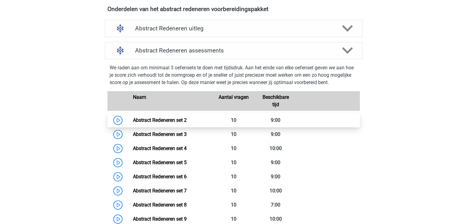
click at [187, 121] on link "Abstract Redeneren set 2" at bounding box center [160, 120] width 54 height 6
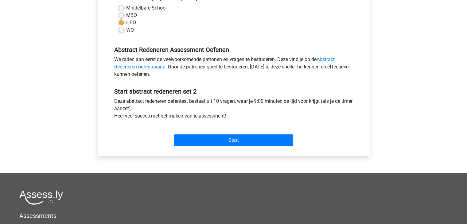
scroll to position [151, 0]
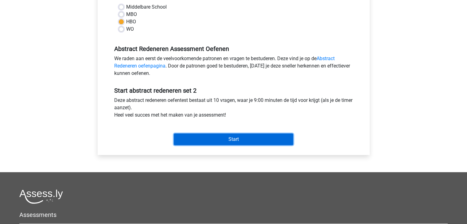
click at [209, 141] on input "Start" at bounding box center [233, 140] width 119 height 12
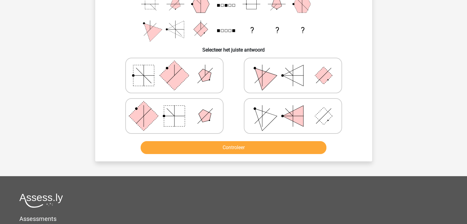
scroll to position [107, 0]
click at [144, 74] on rect at bounding box center [143, 75] width 21 height 21
click at [174, 68] on input "radio" at bounding box center [176, 66] width 4 height 4
radio input "true"
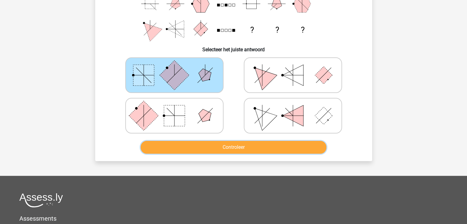
click at [201, 150] on button "Controleer" at bounding box center [234, 147] width 186 height 13
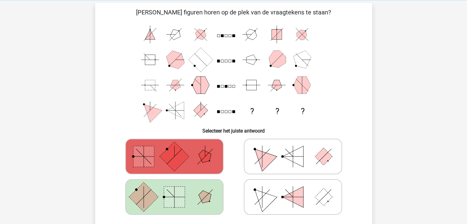
scroll to position [0, 0]
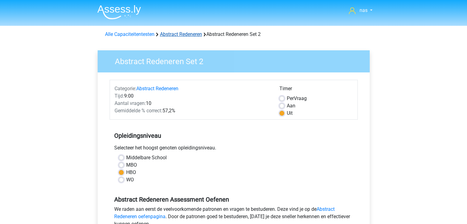
click at [181, 36] on link "Abstract Redeneren" at bounding box center [181, 34] width 42 height 6
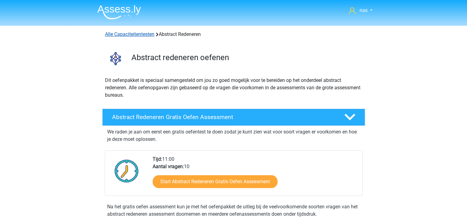
click at [145, 34] on link "Alle Capaciteitentesten" at bounding box center [129, 34] width 49 height 6
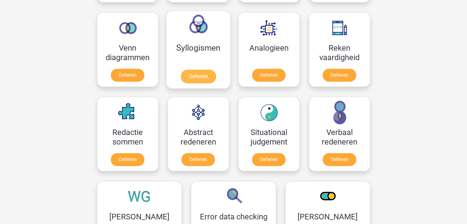
scroll to position [361, 0]
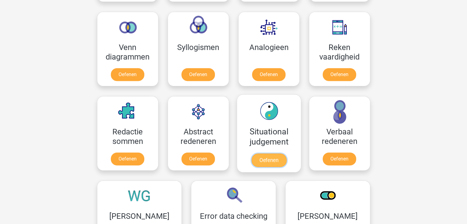
click at [275, 161] on link "Oefenen" at bounding box center [268, 161] width 35 height 14
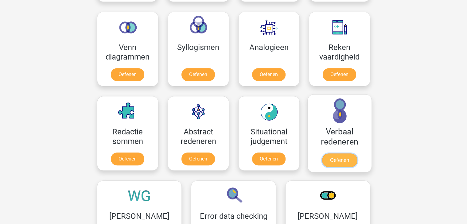
click at [347, 160] on link "Oefenen" at bounding box center [339, 161] width 35 height 14
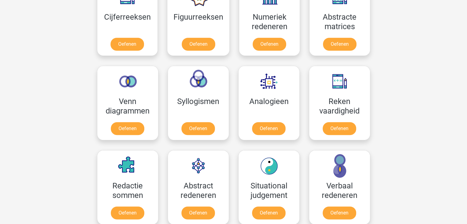
scroll to position [276, 0]
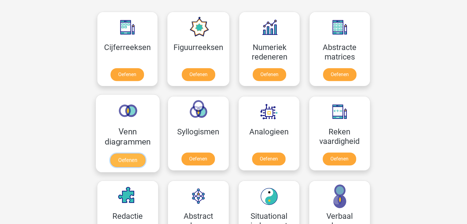
click at [135, 160] on link "Oefenen" at bounding box center [127, 161] width 35 height 14
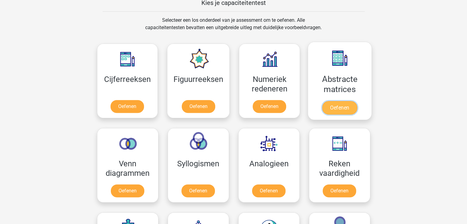
click at [334, 108] on link "Oefenen" at bounding box center [339, 108] width 35 height 14
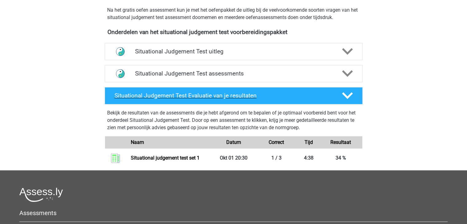
scroll to position [197, 0]
click at [233, 96] on h4 "Situational Judgement Test Evaluatie van je resultaten" at bounding box center [224, 95] width 218 height 7
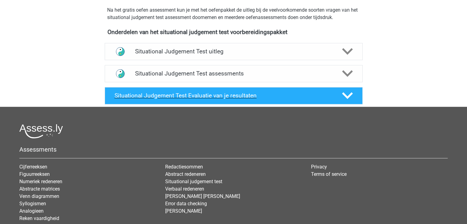
click at [233, 93] on h4 "Situational Judgement Test Evaluatie van je resultaten" at bounding box center [224, 95] width 218 height 7
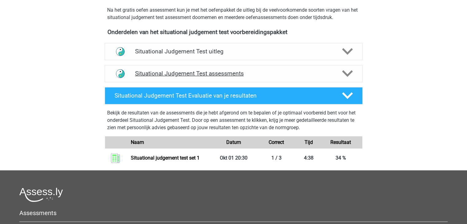
click at [240, 73] on h4 "Situational Judgement Test assessments" at bounding box center [233, 73] width 197 height 7
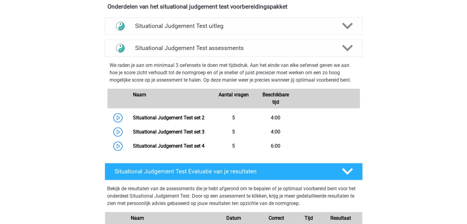
scroll to position [224, 0]
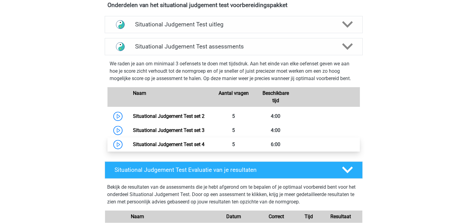
click at [198, 146] on link "Situational Judgement Test set 4" at bounding box center [169, 145] width 72 height 6
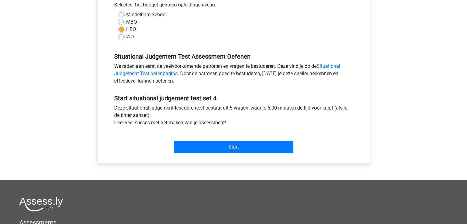
scroll to position [143, 0]
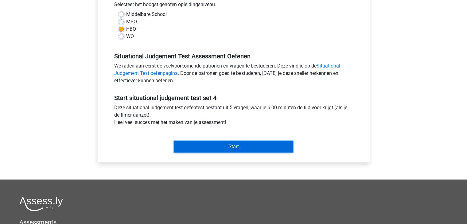
click at [208, 150] on input "Start" at bounding box center [233, 147] width 119 height 12
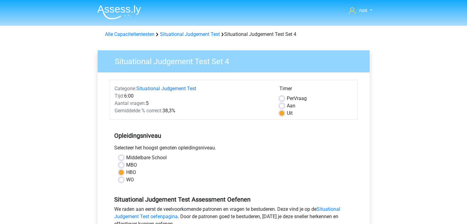
scroll to position [143, 0]
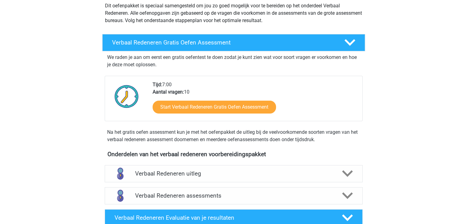
scroll to position [75, 0]
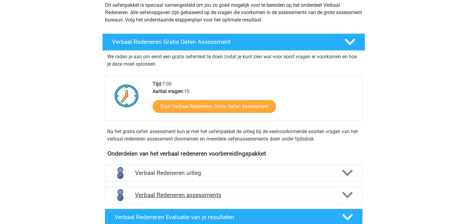
click at [251, 197] on h4 "Verbaal Redeneren assessments" at bounding box center [233, 195] width 197 height 7
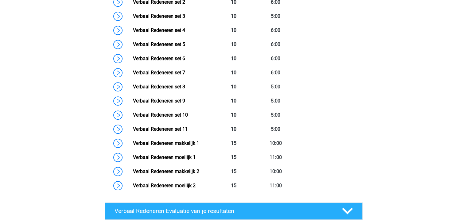
scroll to position [338, 0]
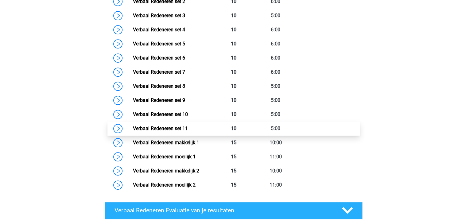
click at [188, 131] on link "Verbaal Redeneren set 11" at bounding box center [160, 129] width 55 height 6
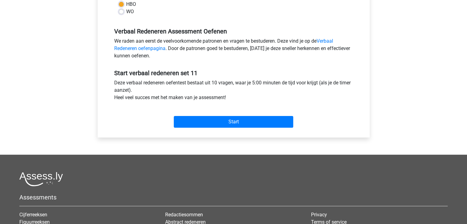
scroll to position [169, 0]
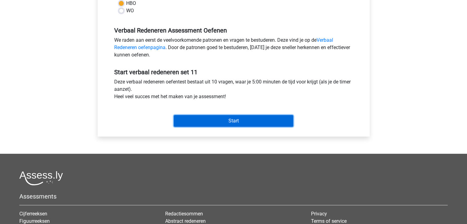
click at [230, 124] on input "Start" at bounding box center [233, 121] width 119 height 12
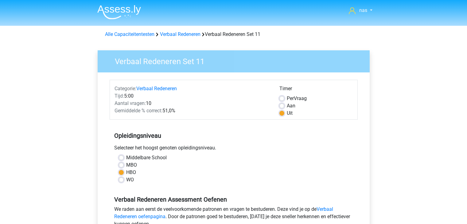
scroll to position [169, 0]
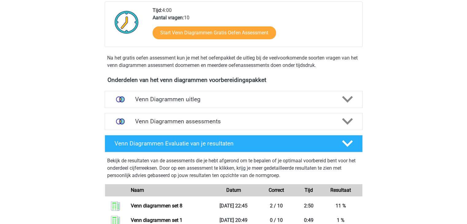
scroll to position [157, 0]
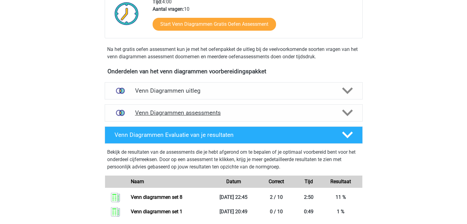
click at [172, 108] on div "Venn Diagrammen assessments" at bounding box center [234, 112] width 258 height 17
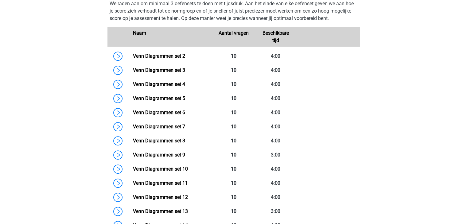
scroll to position [313, 0]
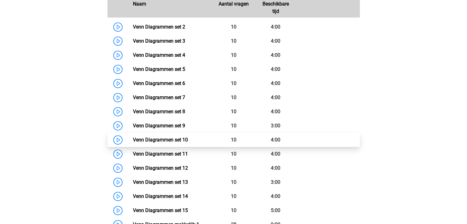
click at [183, 137] on link "Venn Diagrammen set 10" at bounding box center [160, 140] width 55 height 6
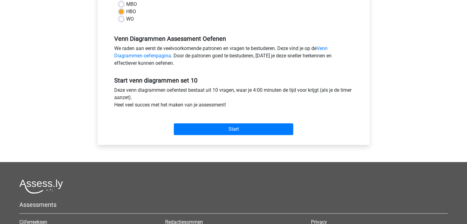
scroll to position [161, 0]
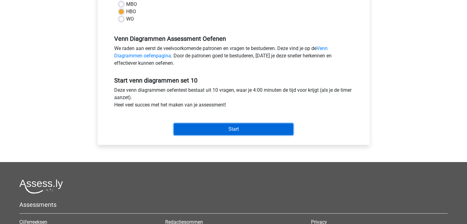
click at [200, 131] on input "Start" at bounding box center [233, 129] width 119 height 12
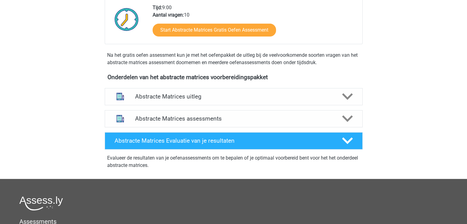
scroll to position [167, 0]
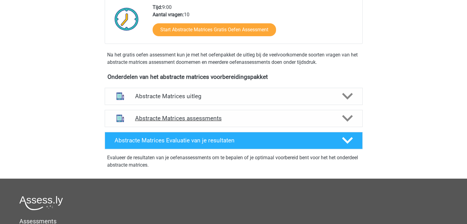
click at [224, 115] on h4 "Abstracte Matrices assessments" at bounding box center [233, 118] width 197 height 7
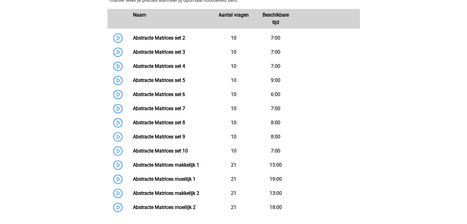
scroll to position [325, 0]
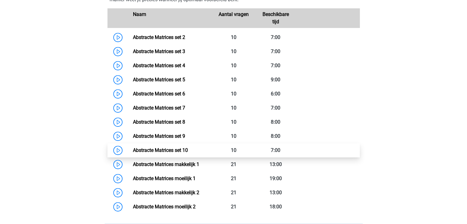
click at [183, 150] on link "Abstracte Matrices set 10" at bounding box center [160, 150] width 55 height 6
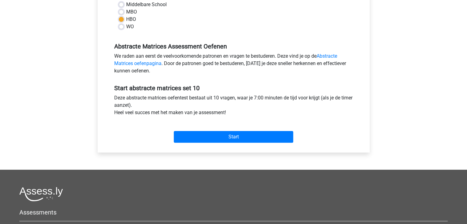
scroll to position [157, 0]
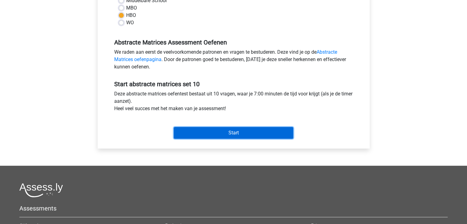
click at [213, 132] on input "Start" at bounding box center [233, 133] width 119 height 12
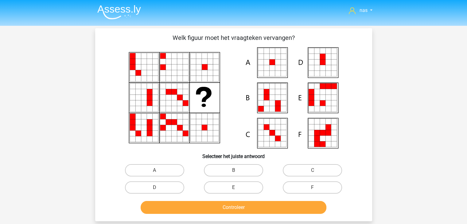
click at [272, 65] on icon at bounding box center [272, 68] width 6 height 6
click at [147, 171] on label "A" at bounding box center [154, 170] width 59 height 12
click at [154, 171] on input "A" at bounding box center [156, 172] width 4 height 4
radio input "true"
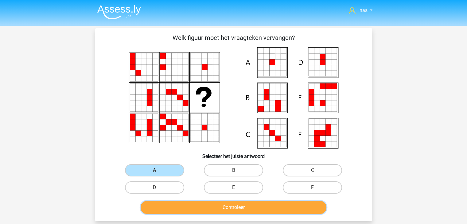
click at [201, 210] on button "Controleer" at bounding box center [234, 207] width 186 height 13
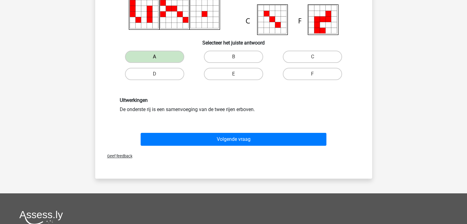
scroll to position [133, 0]
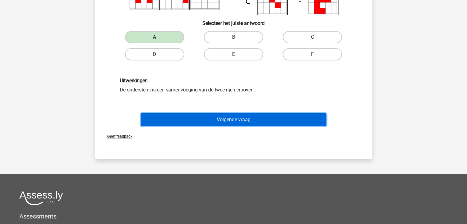
click at [236, 122] on button "Volgende vraag" at bounding box center [234, 119] width 186 height 13
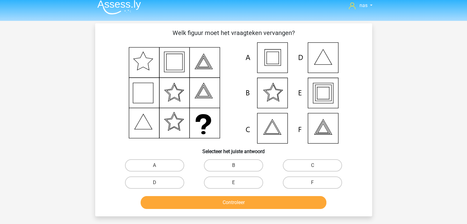
scroll to position [0, 0]
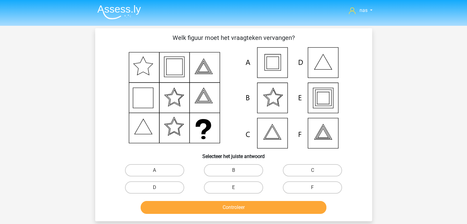
click at [236, 122] on icon at bounding box center [233, 97] width 247 height 101
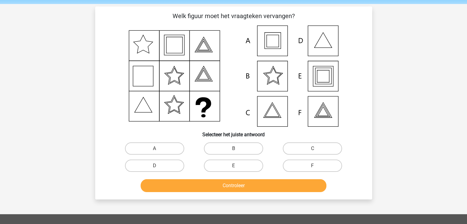
scroll to position [22, 0]
click at [321, 121] on icon at bounding box center [233, 75] width 247 height 101
click at [321, 167] on label "F" at bounding box center [312, 165] width 59 height 12
click at [317, 167] on input "F" at bounding box center [315, 168] width 4 height 4
radio input "true"
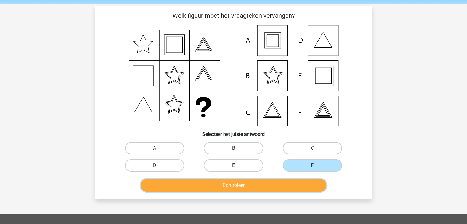
click at [278, 183] on button "Controleer" at bounding box center [234, 185] width 186 height 13
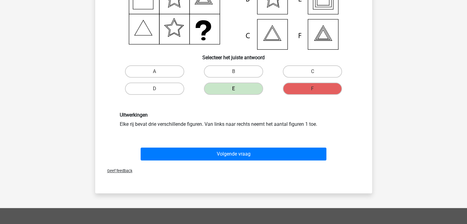
scroll to position [100, 0]
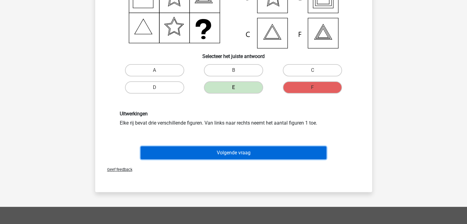
click at [255, 150] on button "Volgende vraag" at bounding box center [234, 152] width 186 height 13
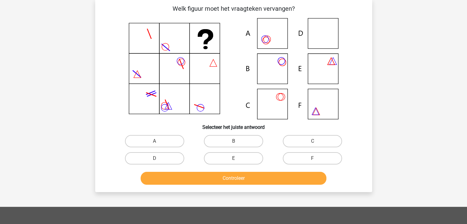
scroll to position [28, 0]
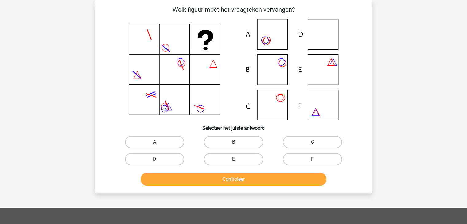
click at [251, 154] on label "E" at bounding box center [233, 159] width 59 height 12
click at [237, 159] on input "E" at bounding box center [235, 161] width 4 height 4
radio input "true"
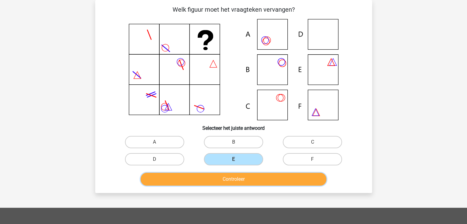
click at [263, 180] on button "Controleer" at bounding box center [234, 179] width 186 height 13
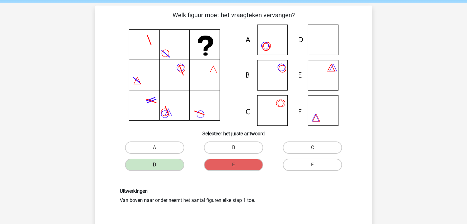
scroll to position [22, 0]
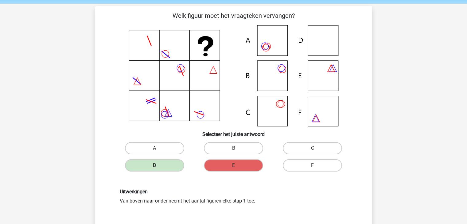
click at [263, 180] on div "Uitwerkingen Van boven naar onder neemt het aantal figuren elke stap 1 toe." at bounding box center [233, 196] width 257 height 45
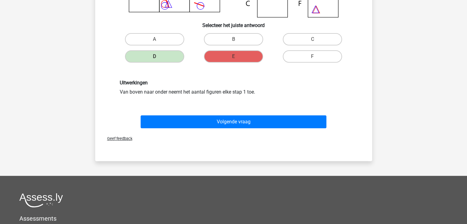
scroll to position [136, 0]
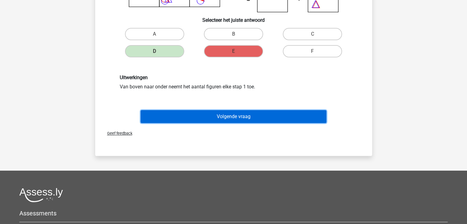
click at [203, 120] on button "Volgende vraag" at bounding box center [234, 116] width 186 height 13
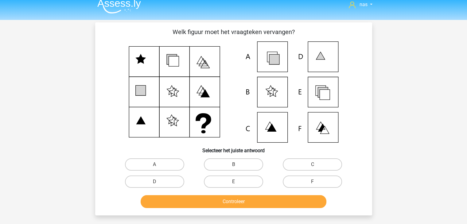
scroll to position [0, 0]
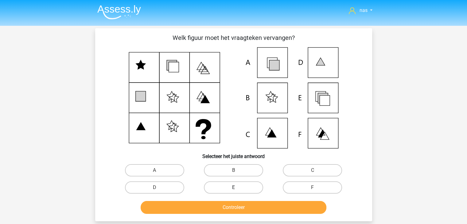
click at [248, 182] on label "E" at bounding box center [233, 187] width 59 height 12
click at [237, 188] on input "E" at bounding box center [235, 190] width 4 height 4
radio input "true"
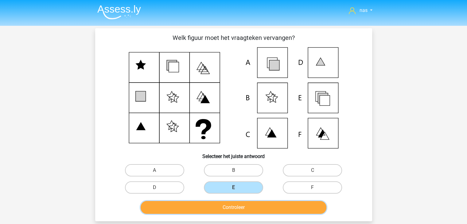
click at [249, 208] on button "Controleer" at bounding box center [234, 207] width 186 height 13
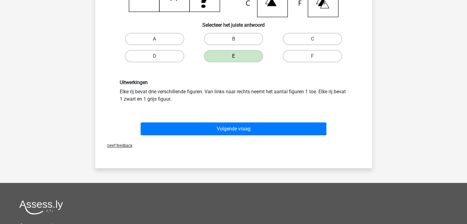
scroll to position [133, 0]
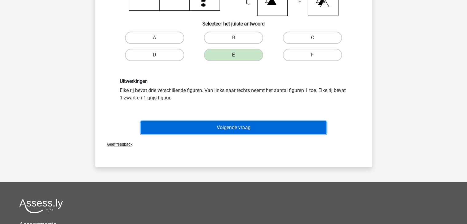
click at [265, 129] on button "Volgende vraag" at bounding box center [234, 127] width 186 height 13
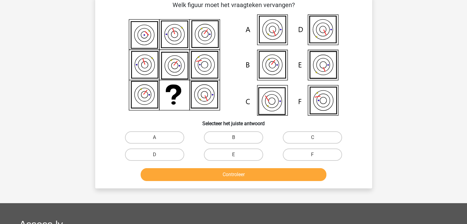
scroll to position [28, 0]
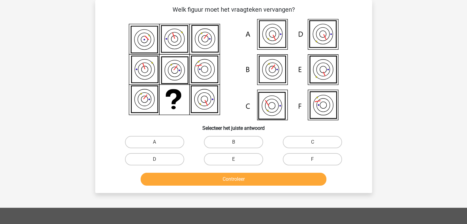
click at [265, 129] on h6 "Selecteer het juiste antwoord" at bounding box center [233, 125] width 257 height 11
click at [208, 141] on label "B" at bounding box center [233, 142] width 59 height 12
click at [233, 142] on input "B" at bounding box center [235, 144] width 4 height 4
radio input "true"
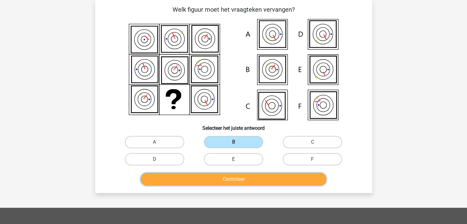
click at [210, 179] on button "Controleer" at bounding box center [234, 179] width 186 height 13
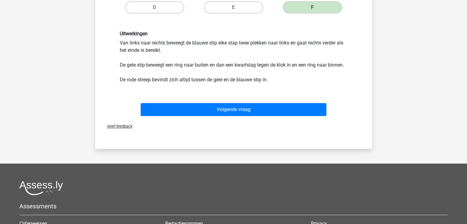
scroll to position [185, 0]
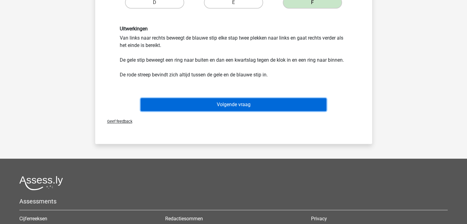
click at [236, 101] on button "Volgende vraag" at bounding box center [234, 104] width 186 height 13
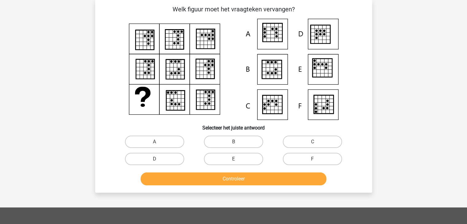
scroll to position [28, 0]
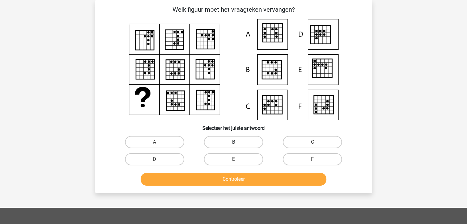
click at [235, 142] on label "B" at bounding box center [233, 142] width 59 height 12
click at [235, 142] on input "B" at bounding box center [235, 144] width 4 height 4
radio input "true"
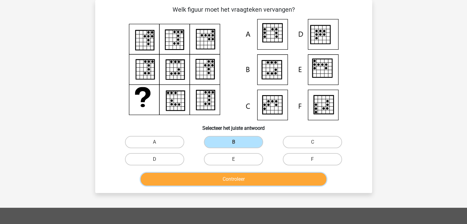
click at [234, 184] on button "Controleer" at bounding box center [234, 179] width 186 height 13
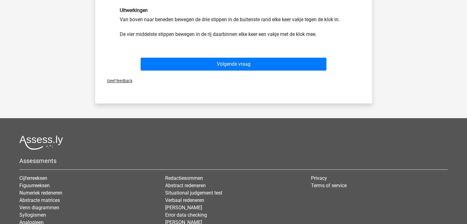
scroll to position [209, 0]
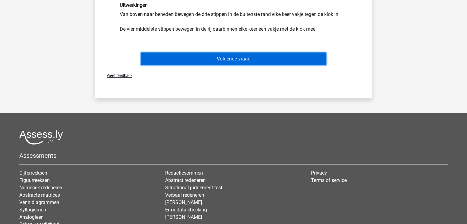
click at [251, 57] on button "Volgende vraag" at bounding box center [234, 59] width 186 height 13
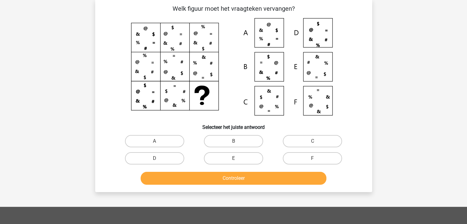
scroll to position [28, 0]
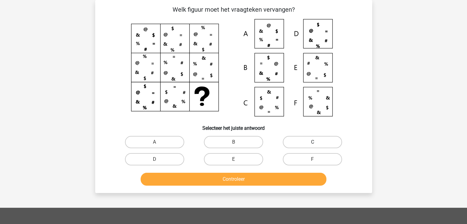
click at [287, 139] on label "C" at bounding box center [312, 142] width 59 height 12
click at [313, 142] on input "C" at bounding box center [315, 144] width 4 height 4
radio input "true"
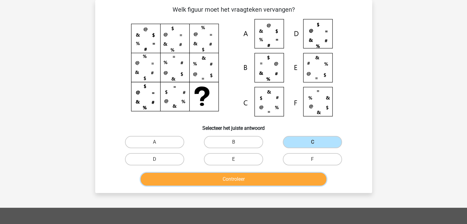
click at [265, 181] on button "Controleer" at bounding box center [234, 179] width 186 height 13
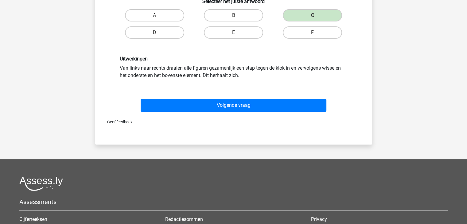
scroll to position [155, 0]
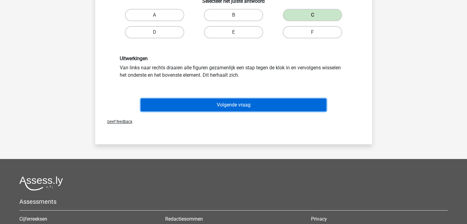
click at [262, 101] on button "Volgende vraag" at bounding box center [234, 105] width 186 height 13
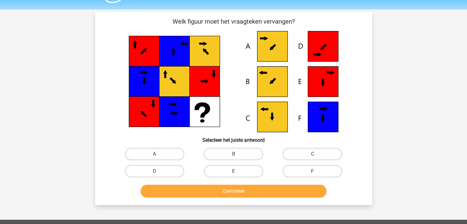
scroll to position [13, 0]
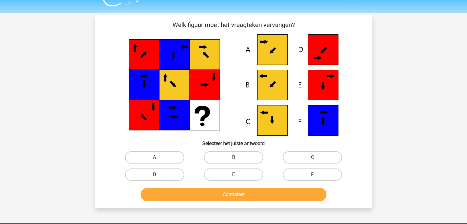
click at [166, 161] on label "A" at bounding box center [154, 157] width 59 height 12
click at [158, 161] on input "A" at bounding box center [156, 160] width 4 height 4
radio input "true"
click at [204, 201] on div "Controleer" at bounding box center [233, 195] width 237 height 15
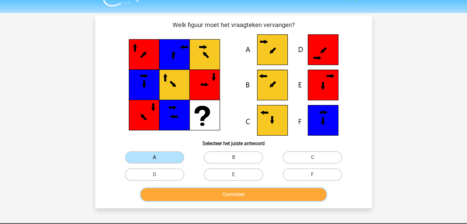
click at [204, 199] on button "Controleer" at bounding box center [234, 194] width 186 height 13
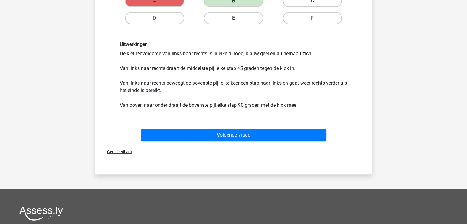
scroll to position [177, 0]
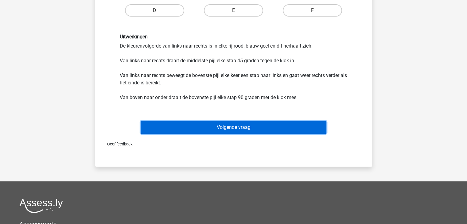
click at [233, 121] on button "Volgende vraag" at bounding box center [234, 127] width 186 height 13
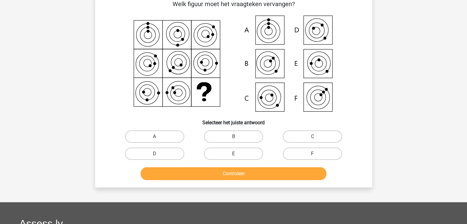
scroll to position [28, 0]
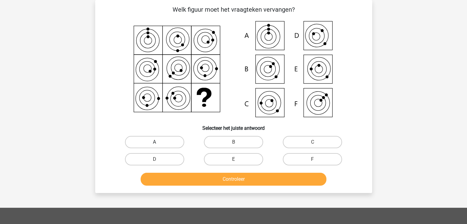
click at [174, 141] on label "A" at bounding box center [154, 142] width 59 height 12
click at [158, 142] on input "A" at bounding box center [156, 144] width 4 height 4
radio input "true"
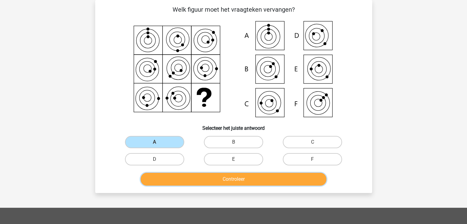
click at [205, 176] on button "Controleer" at bounding box center [234, 179] width 186 height 13
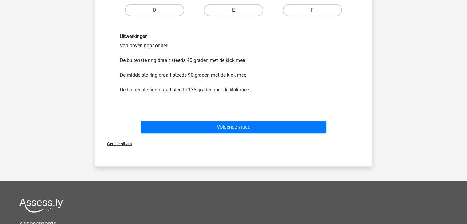
scroll to position [178, 0]
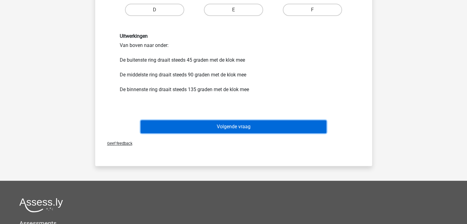
click at [232, 128] on button "Volgende vraag" at bounding box center [234, 126] width 186 height 13
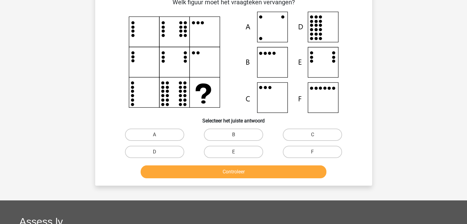
scroll to position [28, 0]
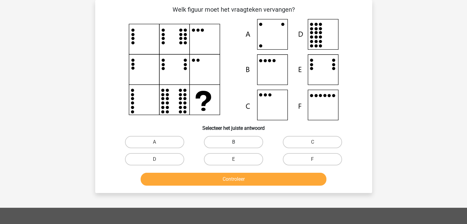
click at [232, 139] on label "B" at bounding box center [233, 142] width 59 height 12
click at [233, 142] on input "B" at bounding box center [235, 144] width 4 height 4
radio input "true"
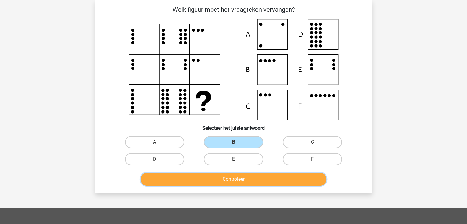
click at [240, 179] on button "Controleer" at bounding box center [234, 179] width 186 height 13
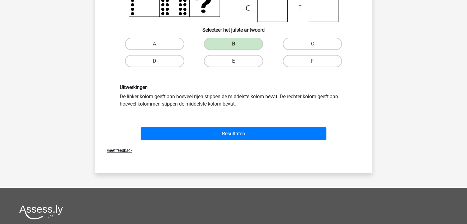
scroll to position [127, 0]
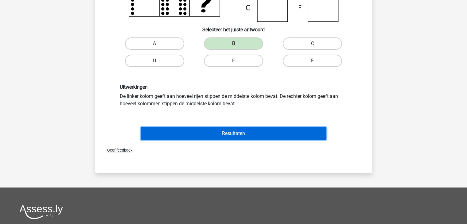
click at [244, 131] on button "Resultaten" at bounding box center [234, 133] width 186 height 13
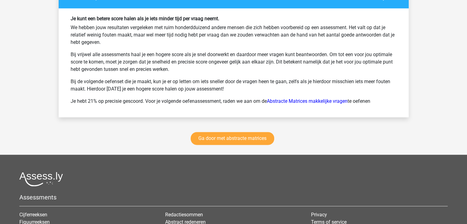
scroll to position [813, 0]
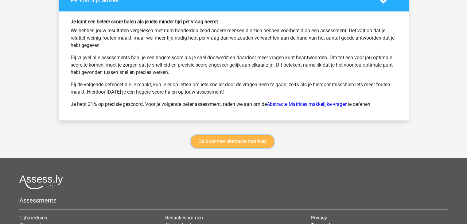
click at [234, 137] on link "Ga door met abstracte matrices" at bounding box center [233, 141] width 84 height 13
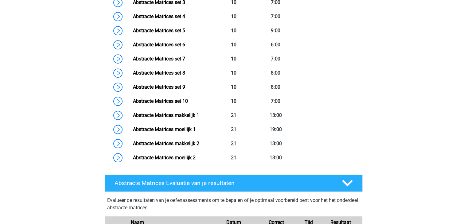
scroll to position [374, 0]
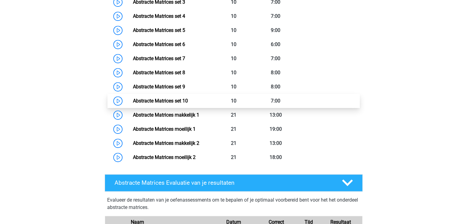
click at [188, 101] on link "Abstracte Matrices set 10" at bounding box center [160, 101] width 55 height 6
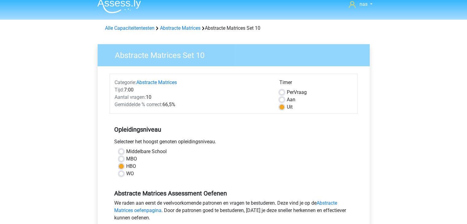
scroll to position [4, 0]
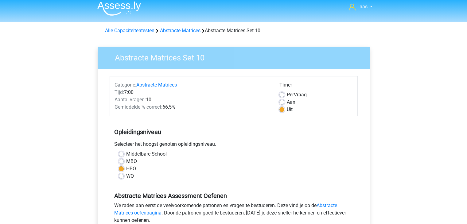
click at [287, 101] on label "Aan" at bounding box center [291, 102] width 9 height 7
click at [282, 101] on input "Aan" at bounding box center [281, 102] width 5 height 6
radio input "true"
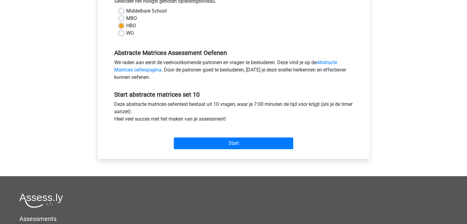
scroll to position [156, 0]
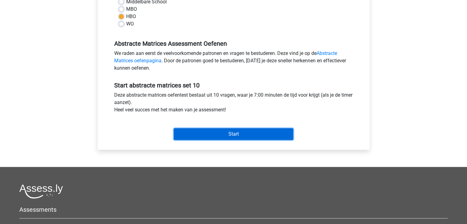
click at [249, 133] on input "Start" at bounding box center [233, 134] width 119 height 12
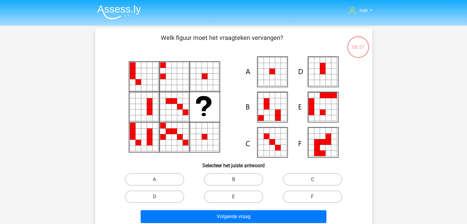
click at [275, 76] on icon at bounding box center [278, 77] width 6 height 6
click at [175, 175] on label "A" at bounding box center [154, 179] width 59 height 12
click at [158, 180] on input "A" at bounding box center [156, 182] width 4 height 4
radio input "true"
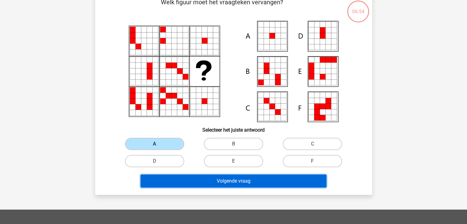
click at [198, 180] on button "Volgende vraag" at bounding box center [234, 181] width 186 height 13
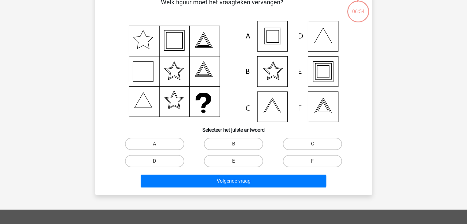
scroll to position [28, 0]
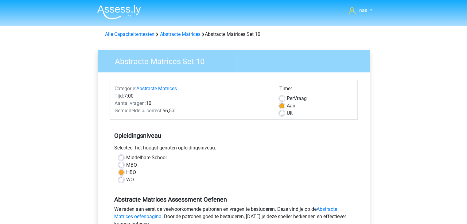
scroll to position [156, 0]
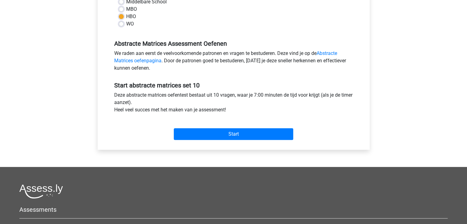
click at [218, 139] on div "Start" at bounding box center [234, 129] width 248 height 26
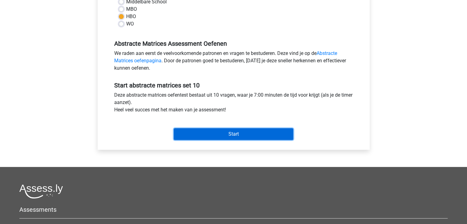
click at [217, 138] on input "Start" at bounding box center [233, 134] width 119 height 12
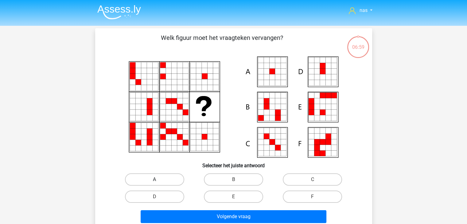
click at [150, 180] on label "A" at bounding box center [154, 179] width 59 height 12
click at [154, 180] on input "A" at bounding box center [156, 182] width 4 height 4
radio input "true"
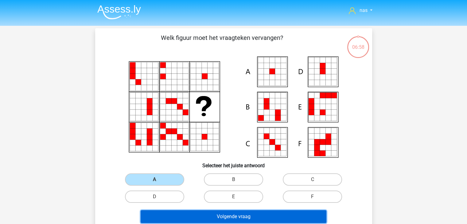
click at [203, 216] on button "Volgende vraag" at bounding box center [234, 216] width 186 height 13
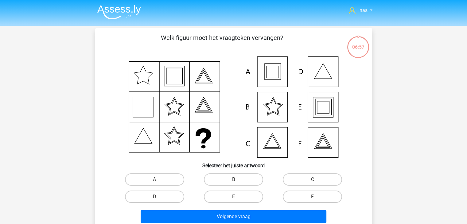
scroll to position [28, 0]
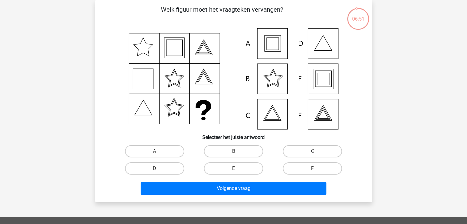
click at [324, 80] on icon at bounding box center [233, 78] width 247 height 101
click at [246, 170] on label "E" at bounding box center [233, 168] width 59 height 12
click at [237, 170] on input "E" at bounding box center [235, 171] width 4 height 4
radio input "true"
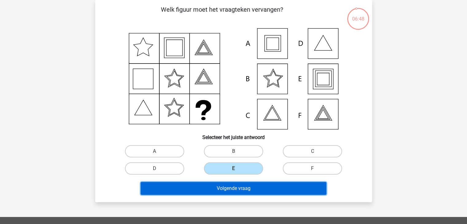
click at [247, 188] on button "Volgende vraag" at bounding box center [234, 188] width 186 height 13
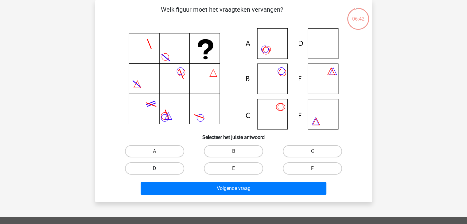
click at [135, 172] on label "D" at bounding box center [154, 168] width 59 height 12
click at [154, 172] on input "D" at bounding box center [156, 171] width 4 height 4
radio input "true"
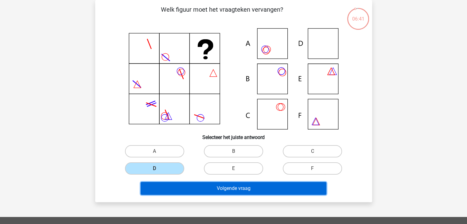
click at [169, 188] on button "Volgende vraag" at bounding box center [234, 188] width 186 height 13
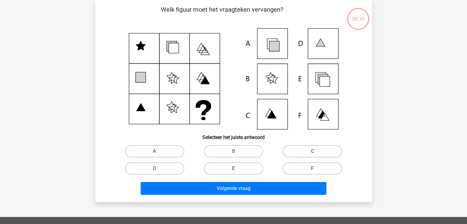
click at [239, 169] on label "E" at bounding box center [233, 168] width 59 height 12
click at [237, 169] on input "E" at bounding box center [235, 171] width 4 height 4
radio input "true"
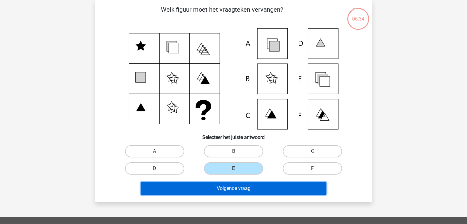
click at [244, 183] on button "Volgende vraag" at bounding box center [234, 188] width 186 height 13
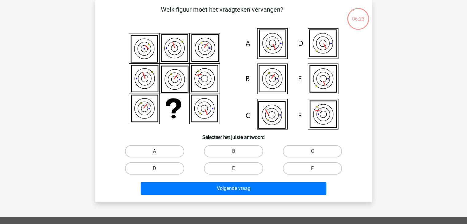
click at [172, 149] on label "A" at bounding box center [154, 151] width 59 height 12
click at [158, 151] on input "A" at bounding box center [156, 153] width 4 height 4
radio input "true"
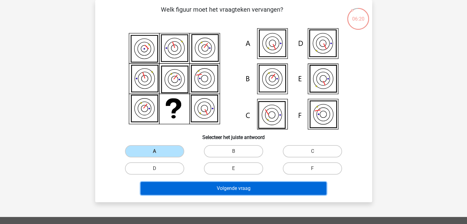
click at [207, 183] on button "Volgende vraag" at bounding box center [234, 188] width 186 height 13
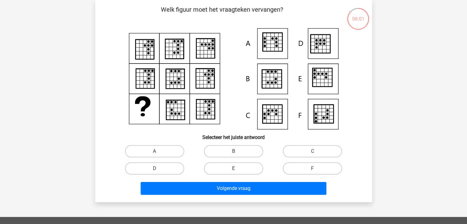
click at [326, 115] on icon at bounding box center [327, 114] width 2 height 2
click at [315, 169] on input "F" at bounding box center [315, 171] width 4 height 4
radio input "true"
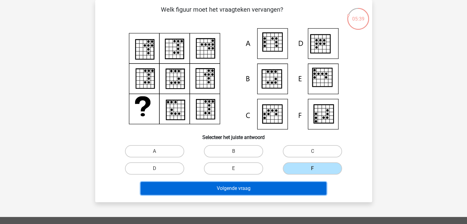
click at [271, 188] on button "Volgende vraag" at bounding box center [234, 188] width 186 height 13
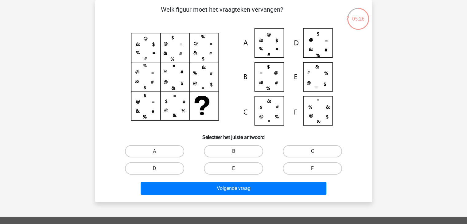
click at [307, 153] on label "C" at bounding box center [312, 151] width 59 height 12
click at [313, 153] on input "C" at bounding box center [315, 153] width 4 height 4
radio input "true"
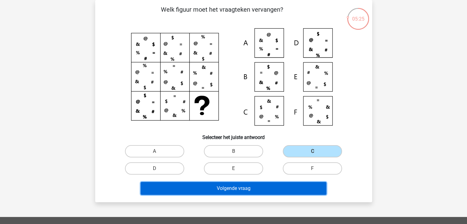
click at [258, 186] on button "Volgende vraag" at bounding box center [234, 188] width 186 height 13
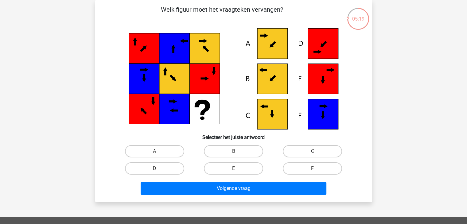
click at [238, 144] on div "B" at bounding box center [233, 151] width 79 height 17
click at [238, 146] on label "B" at bounding box center [233, 151] width 59 height 12
click at [237, 151] on input "B" at bounding box center [235, 153] width 4 height 4
radio input "true"
click at [240, 159] on div "B" at bounding box center [233, 151] width 79 height 17
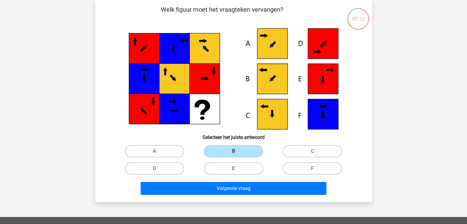
click at [168, 143] on div "A" at bounding box center [154, 151] width 79 height 17
click at [169, 153] on label "A" at bounding box center [154, 151] width 59 height 12
click at [158, 153] on input "A" at bounding box center [156, 153] width 4 height 4
radio input "true"
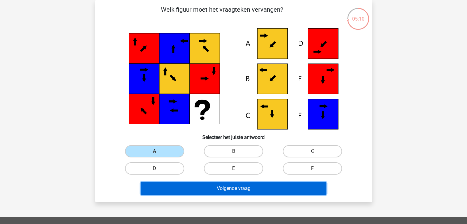
click at [211, 187] on button "Volgende vraag" at bounding box center [234, 188] width 186 height 13
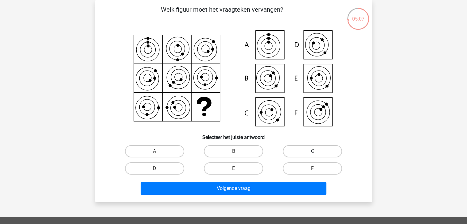
click at [291, 154] on label "C" at bounding box center [312, 151] width 59 height 12
click at [313, 154] on input "C" at bounding box center [315, 153] width 4 height 4
radio input "true"
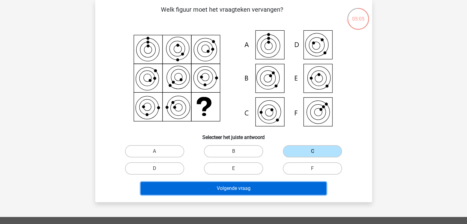
click at [258, 189] on button "Volgende vraag" at bounding box center [234, 188] width 186 height 13
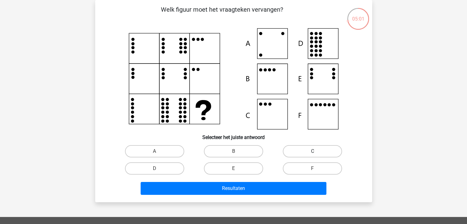
click at [310, 156] on label "C" at bounding box center [312, 151] width 59 height 12
click at [313, 155] on input "C" at bounding box center [315, 153] width 4 height 4
radio input "true"
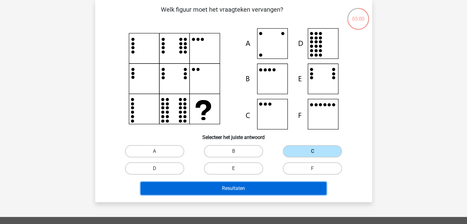
click at [271, 185] on button "Resultaten" at bounding box center [234, 188] width 186 height 13
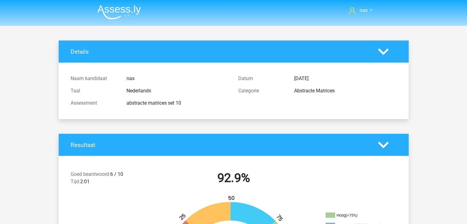
click at [271, 185] on h2 "92.9%" at bounding box center [233, 178] width 158 height 15
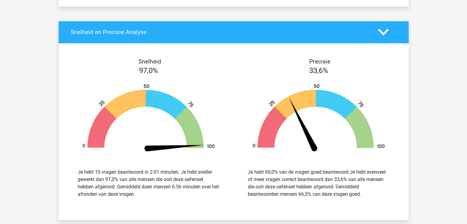
scroll to position [575, 0]
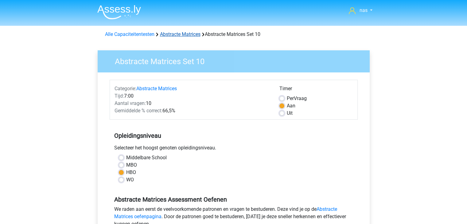
click at [179, 32] on link "Abstracte Matrices" at bounding box center [180, 34] width 41 height 6
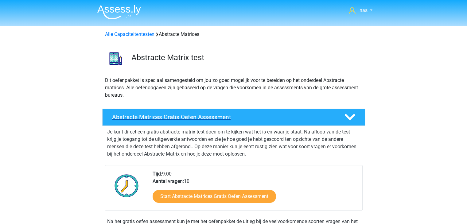
click at [202, 114] on h4 "Abstracte Matrices Gratis Oefen Assessment" at bounding box center [223, 117] width 222 height 7
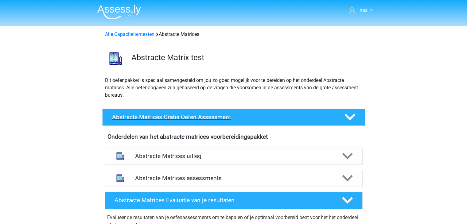
click at [202, 114] on h4 "Abstracte Matrices Gratis Oefen Assessment" at bounding box center [223, 117] width 222 height 7
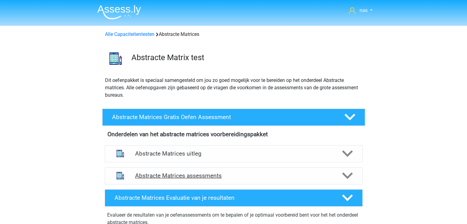
click at [197, 175] on h4 "Abstracte Matrices assessments" at bounding box center [233, 175] width 197 height 7
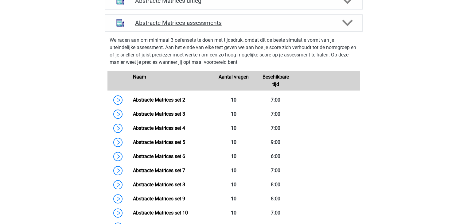
scroll to position [153, 0]
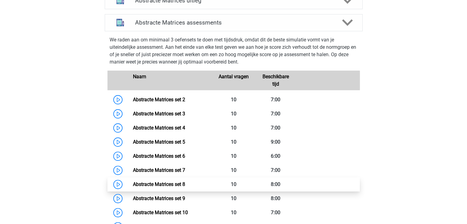
click at [185, 185] on link "Abstracte Matrices set 8" at bounding box center [159, 184] width 52 height 6
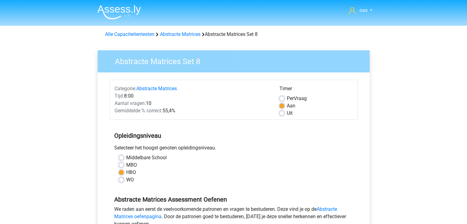
click at [188, 185] on div "Middelbare School MBO HBO WO" at bounding box center [234, 171] width 248 height 34
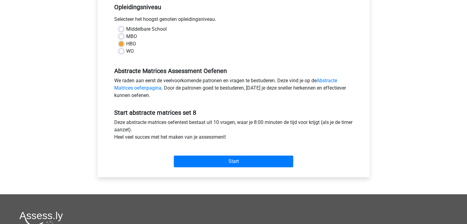
scroll to position [129, 0]
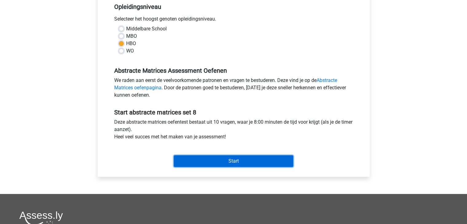
click at [225, 157] on input "Start" at bounding box center [233, 161] width 119 height 12
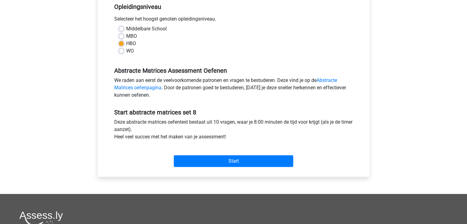
scroll to position [0, 0]
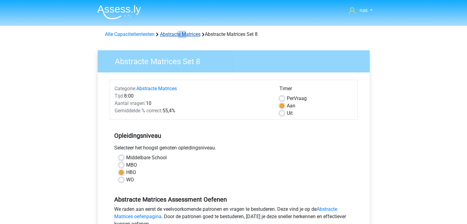
drag, startPoint x: 180, startPoint y: 37, endPoint x: 188, endPoint y: 33, distance: 8.5
click at [188, 33] on div "Alle Capaciteitentesten Abstracte Matrices Abstracte Matrices Set 8" at bounding box center [234, 34] width 262 height 7
click at [188, 33] on link "Abstracte Matrices" at bounding box center [180, 34] width 41 height 6
click at [189, 32] on link "Abstracte Matrices" at bounding box center [180, 34] width 41 height 6
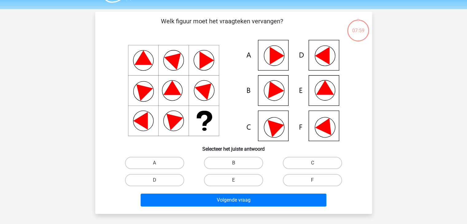
scroll to position [17, 0]
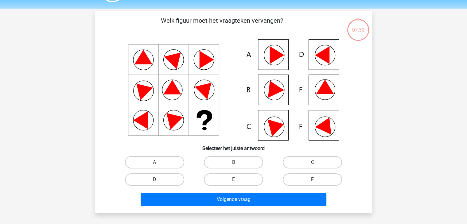
click at [306, 180] on label "F" at bounding box center [312, 179] width 59 height 12
click at [313, 180] on input "F" at bounding box center [315, 182] width 4 height 4
radio input "true"
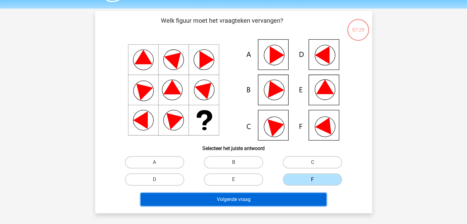
click at [276, 196] on button "Volgende vraag" at bounding box center [234, 199] width 186 height 13
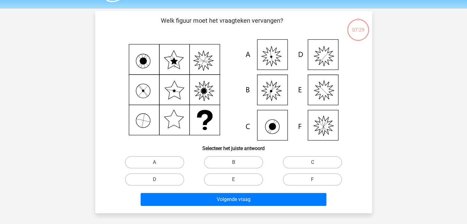
scroll to position [28, 0]
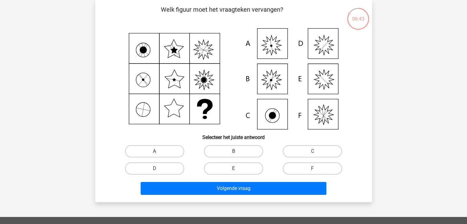
click at [276, 46] on icon at bounding box center [233, 78] width 247 height 101
click at [174, 150] on label "A" at bounding box center [154, 151] width 59 height 12
click at [158, 151] on input "A" at bounding box center [156, 153] width 4 height 4
radio input "true"
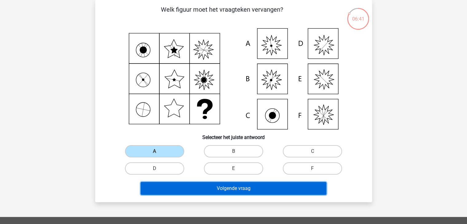
click at [221, 190] on button "Volgende vraag" at bounding box center [234, 188] width 186 height 13
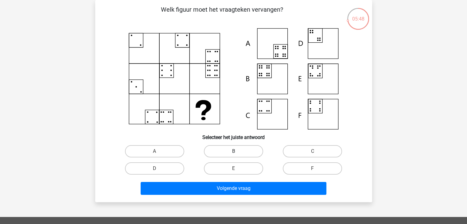
click at [218, 148] on label "B" at bounding box center [233, 151] width 59 height 12
click at [233, 151] on input "B" at bounding box center [235, 153] width 4 height 4
radio input "true"
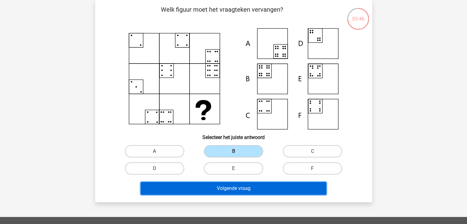
click at [224, 189] on button "Volgende vraag" at bounding box center [234, 188] width 186 height 13
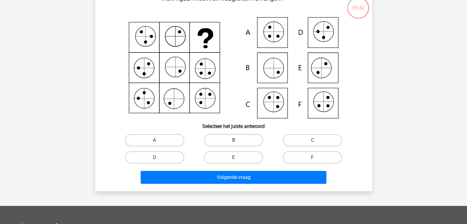
scroll to position [25, 0]
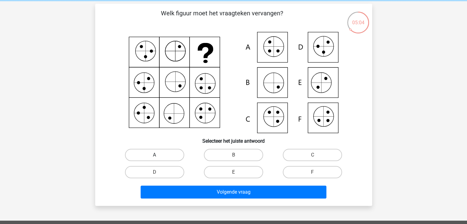
click at [172, 158] on label "A" at bounding box center [154, 155] width 59 height 12
click at [158, 158] on input "A" at bounding box center [156, 157] width 4 height 4
radio input "true"
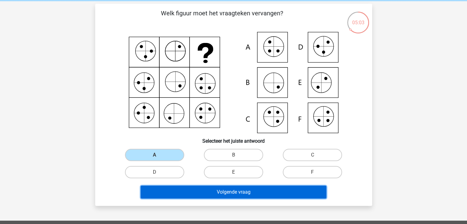
click at [212, 188] on button "Volgende vraag" at bounding box center [234, 192] width 186 height 13
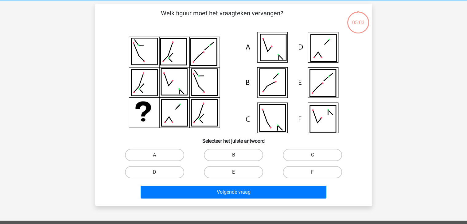
scroll to position [28, 0]
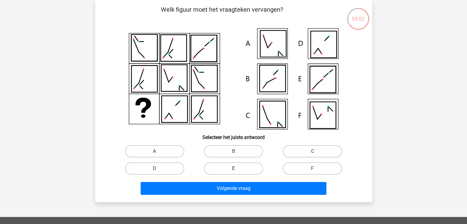
click at [227, 169] on label "E" at bounding box center [233, 168] width 59 height 12
click at [233, 169] on input "E" at bounding box center [235, 171] width 4 height 4
radio input "true"
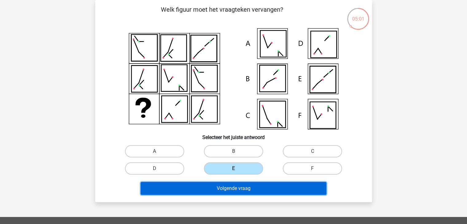
click at [228, 182] on button "Volgende vraag" at bounding box center [234, 188] width 186 height 13
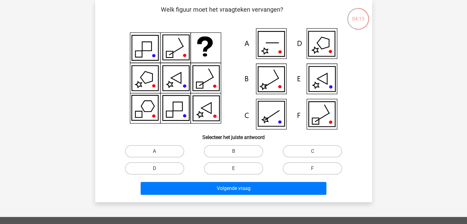
click at [279, 48] on icon at bounding box center [271, 44] width 26 height 25
click at [281, 75] on icon at bounding box center [271, 79] width 26 height 25
click at [279, 48] on icon at bounding box center [271, 44] width 26 height 25
click at [175, 148] on label "A" at bounding box center [154, 151] width 59 height 12
click at [158, 151] on input "A" at bounding box center [156, 153] width 4 height 4
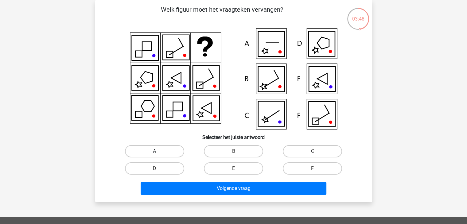
radio input "true"
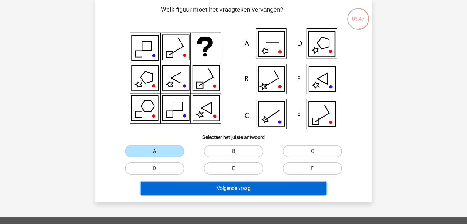
click at [213, 190] on button "Volgende vraag" at bounding box center [234, 188] width 186 height 13
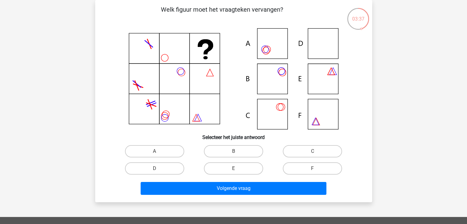
click at [220, 85] on icon at bounding box center [233, 78] width 247 height 101
click at [168, 166] on label "D" at bounding box center [154, 168] width 59 height 12
click at [158, 169] on input "D" at bounding box center [156, 171] width 4 height 4
radio input "true"
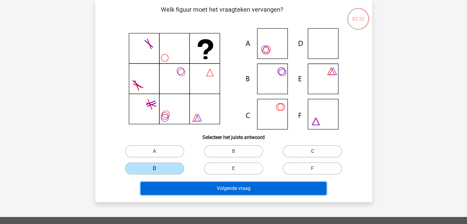
click at [227, 193] on button "Volgende vraag" at bounding box center [234, 188] width 186 height 13
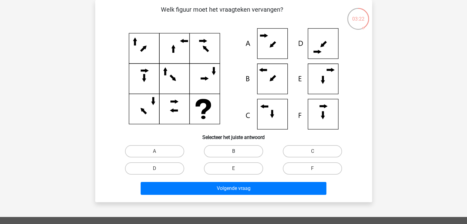
click at [219, 153] on label "B" at bounding box center [233, 151] width 59 height 12
click at [233, 153] on input "B" at bounding box center [235, 153] width 4 height 4
radio input "true"
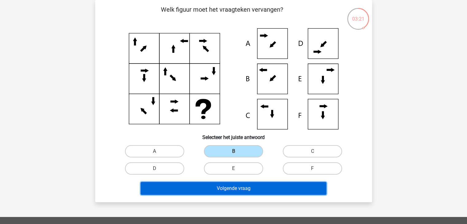
click at [231, 191] on button "Volgende vraag" at bounding box center [234, 188] width 186 height 13
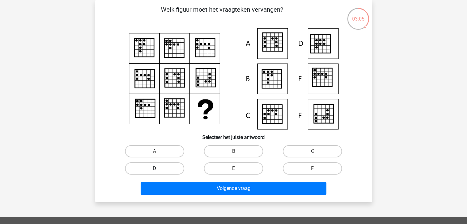
click at [161, 171] on label "D" at bounding box center [154, 168] width 59 height 12
click at [158, 171] on input "D" at bounding box center [156, 171] width 4 height 4
radio input "true"
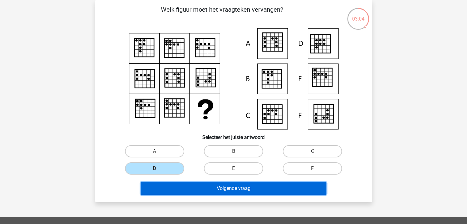
click at [194, 189] on button "Volgende vraag" at bounding box center [234, 188] width 186 height 13
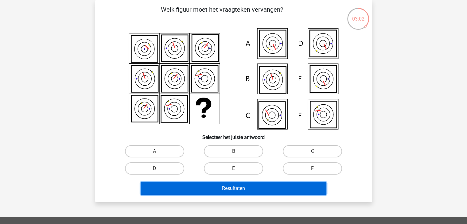
drag, startPoint x: 194, startPoint y: 189, endPoint x: 249, endPoint y: 127, distance: 82.4
click at [249, 127] on div "Welk figuur moet het vraagteken vervangen?" at bounding box center [234, 101] width 272 height 193
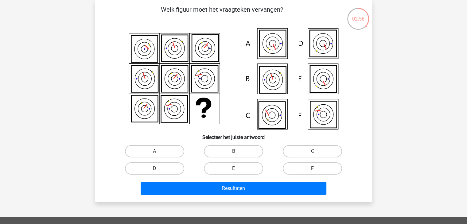
click at [304, 165] on label "F" at bounding box center [312, 168] width 59 height 12
click at [313, 169] on input "F" at bounding box center [315, 171] width 4 height 4
radio input "true"
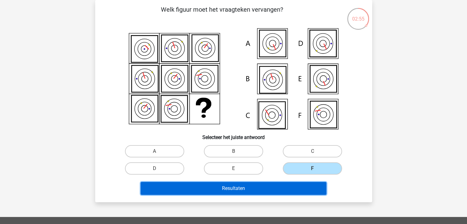
click at [289, 188] on button "Resultaten" at bounding box center [234, 188] width 186 height 13
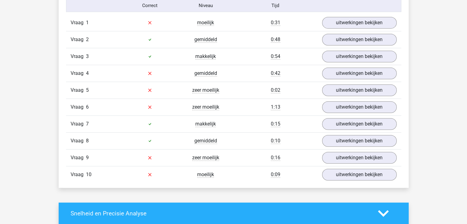
scroll to position [408, 0]
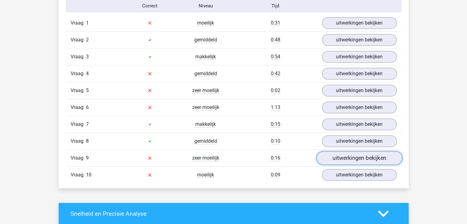
click at [344, 155] on link "uitwerkingen bekijken" at bounding box center [359, 158] width 86 height 14
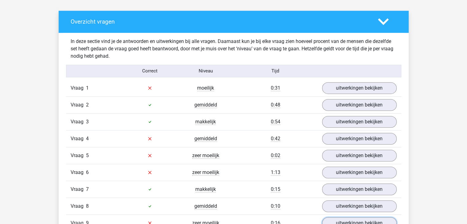
scroll to position [392, 0]
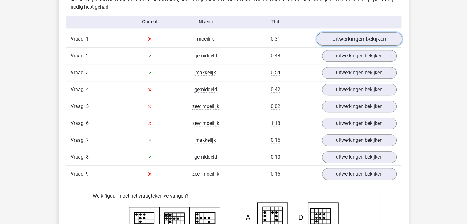
click at [351, 42] on link "uitwerkingen bekijken" at bounding box center [359, 39] width 86 height 14
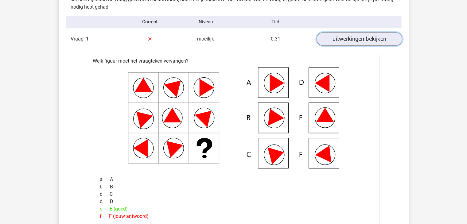
click at [351, 42] on link "uitwerkingen bekijken" at bounding box center [359, 39] width 86 height 14
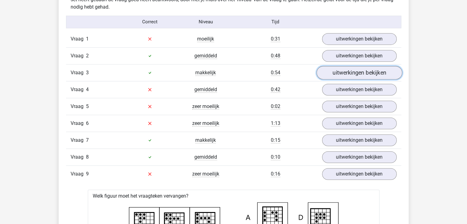
click at [351, 68] on link "uitwerkingen bekijken" at bounding box center [359, 73] width 86 height 14
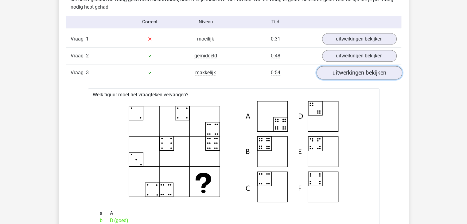
click at [351, 68] on link "uitwerkingen bekijken" at bounding box center [359, 73] width 86 height 14
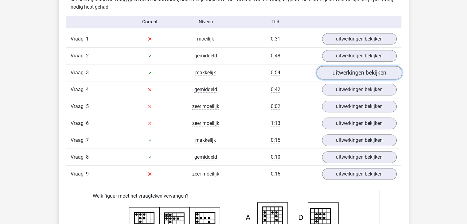
click at [351, 68] on link "uitwerkingen bekijken" at bounding box center [359, 73] width 86 height 14
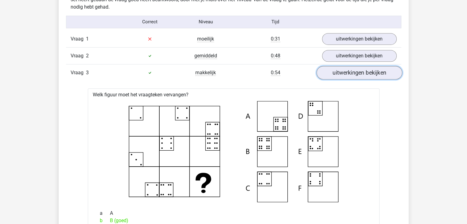
click at [351, 68] on link "uitwerkingen bekijken" at bounding box center [359, 73] width 86 height 14
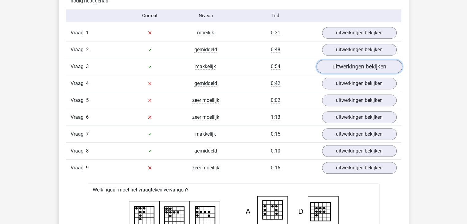
scroll to position [399, 0]
click at [339, 81] on link "uitwerkingen bekijken" at bounding box center [359, 83] width 86 height 14
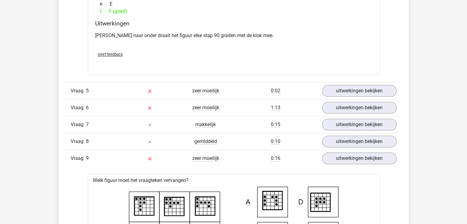
scroll to position [695, 0]
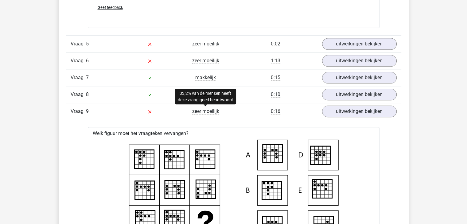
click at [215, 111] on div "Vraag 9 zeer moeilijk 0:16 uitwerkingen bekijken" at bounding box center [233, 111] width 335 height 17
click at [215, 111] on span "zeer moeilijk" at bounding box center [205, 111] width 27 height 6
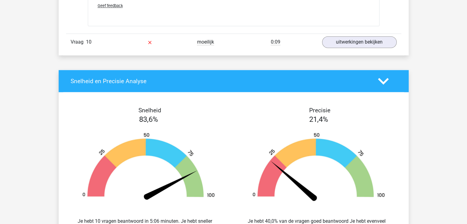
scroll to position [1034, 0]
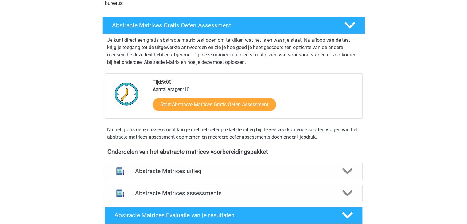
scroll to position [92, 0]
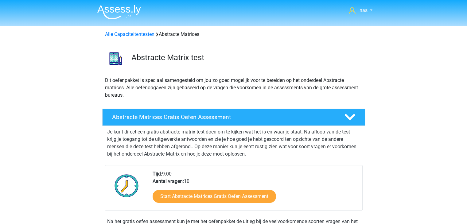
scroll to position [58, 0]
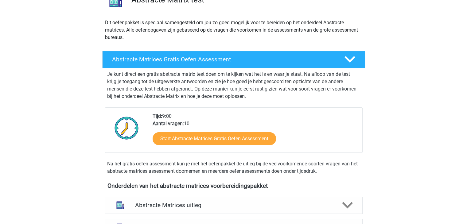
click at [180, 65] on div "Abstracte Matrices Gratis Oefen Assessment" at bounding box center [233, 59] width 263 height 17
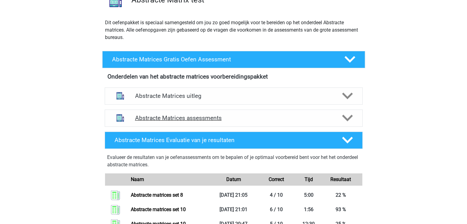
click at [201, 114] on div "Abstracte Matrices assessments" at bounding box center [234, 118] width 258 height 17
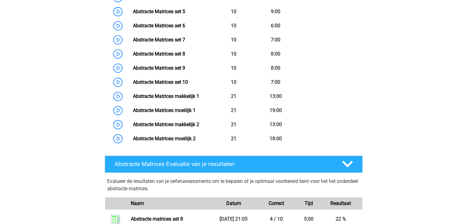
scroll to position [284, 0]
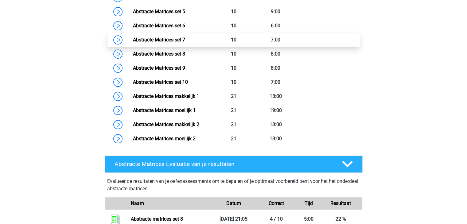
click at [185, 42] on link "Abstracte Matrices set 7" at bounding box center [159, 40] width 52 height 6
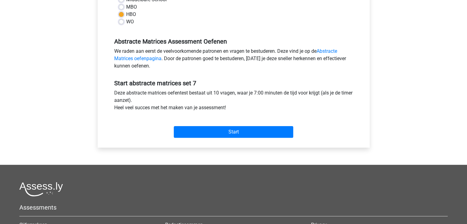
scroll to position [163, 0]
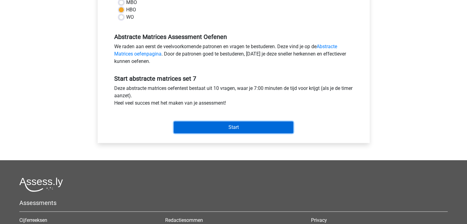
click at [217, 124] on input "Start" at bounding box center [233, 128] width 119 height 12
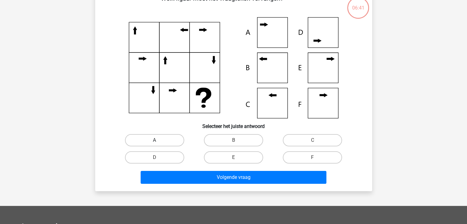
scroll to position [40, 0]
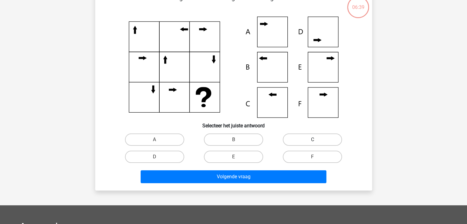
click at [329, 136] on label "C" at bounding box center [312, 140] width 59 height 12
click at [317, 140] on input "C" at bounding box center [315, 142] width 4 height 4
radio input "true"
click at [243, 139] on label "B" at bounding box center [233, 140] width 59 height 12
click at [237, 140] on input "B" at bounding box center [235, 142] width 4 height 4
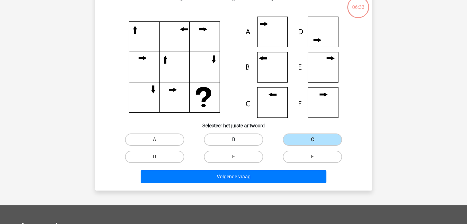
radio input "true"
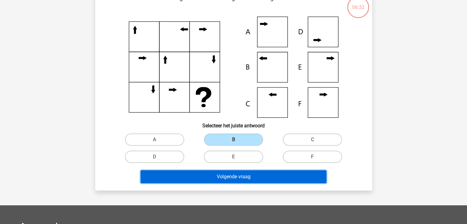
click at [259, 178] on button "Volgende vraag" at bounding box center [234, 176] width 186 height 13
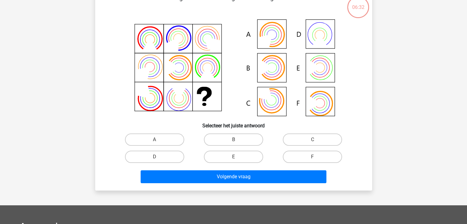
scroll to position [28, 0]
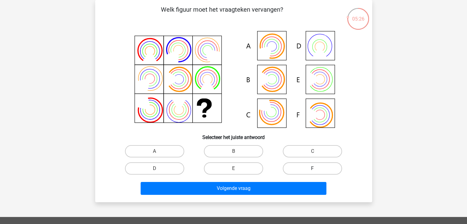
click at [292, 172] on label "F" at bounding box center [312, 168] width 59 height 12
click at [313, 172] on input "F" at bounding box center [315, 171] width 4 height 4
radio input "true"
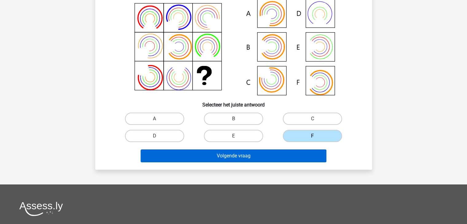
scroll to position [61, 0]
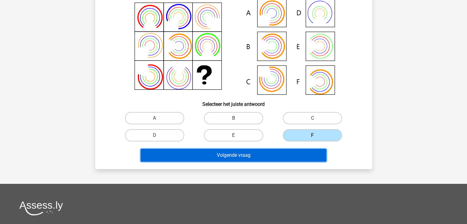
click at [252, 160] on button "Volgende vraag" at bounding box center [234, 155] width 186 height 13
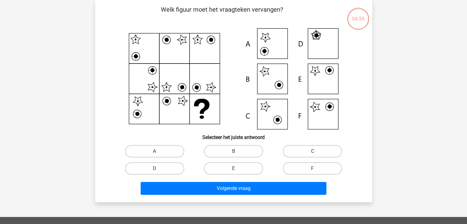
scroll to position [19, 0]
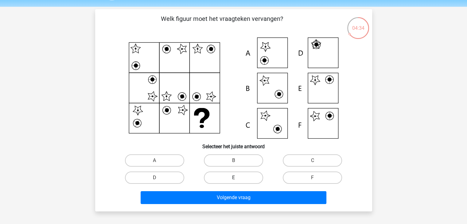
click at [230, 173] on label "E" at bounding box center [233, 178] width 59 height 12
click at [233, 178] on input "E" at bounding box center [235, 180] width 4 height 4
radio input "true"
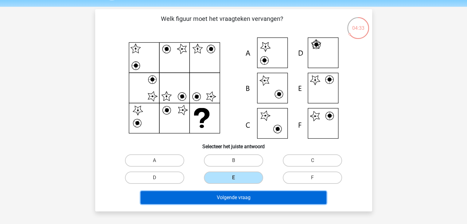
click at [235, 201] on button "Volgende vraag" at bounding box center [234, 197] width 186 height 13
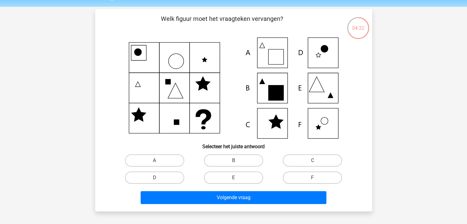
scroll to position [28, 0]
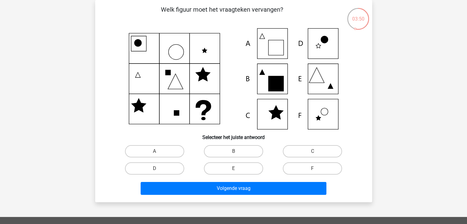
click at [144, 158] on div "A" at bounding box center [154, 151] width 79 height 17
click at [163, 151] on label "A" at bounding box center [154, 151] width 59 height 12
click at [158, 151] on input "A" at bounding box center [156, 153] width 4 height 4
radio input "true"
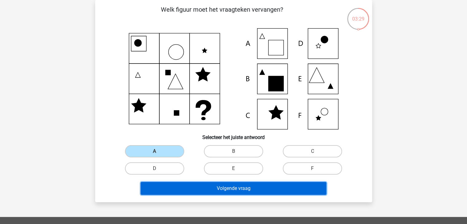
click at [224, 189] on button "Volgende vraag" at bounding box center [234, 188] width 186 height 13
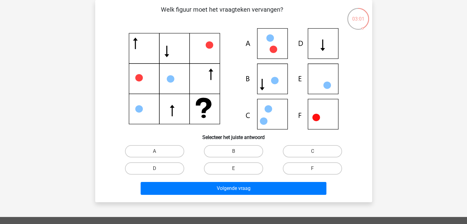
click at [329, 72] on icon at bounding box center [233, 78] width 247 height 101
click at [256, 169] on label "E" at bounding box center [233, 168] width 59 height 12
click at [237, 169] on input "E" at bounding box center [235, 171] width 4 height 4
radio input "true"
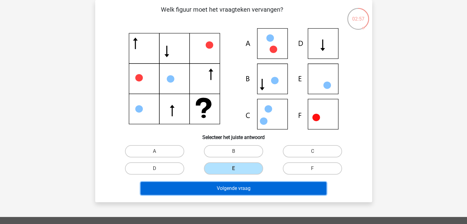
click at [256, 183] on button "Volgende vraag" at bounding box center [234, 188] width 186 height 13
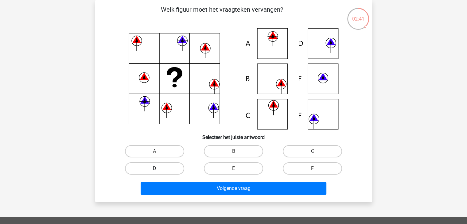
click at [180, 170] on label "D" at bounding box center [154, 168] width 59 height 12
click at [158, 170] on input "D" at bounding box center [156, 171] width 4 height 4
radio input "true"
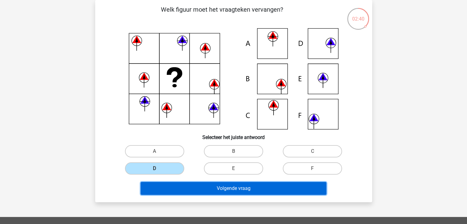
click at [211, 190] on button "Volgende vraag" at bounding box center [234, 188] width 186 height 13
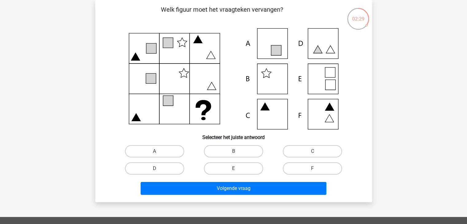
click at [236, 153] on input "B" at bounding box center [235, 153] width 4 height 4
radio input "true"
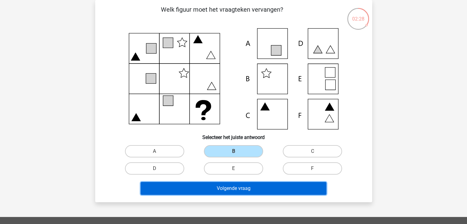
click at [244, 187] on button "Volgende vraag" at bounding box center [234, 188] width 186 height 13
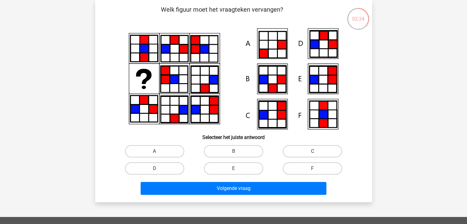
click at [311, 155] on label "C" at bounding box center [312, 151] width 59 height 12
click at [313, 155] on input "C" at bounding box center [315, 153] width 4 height 4
radio input "true"
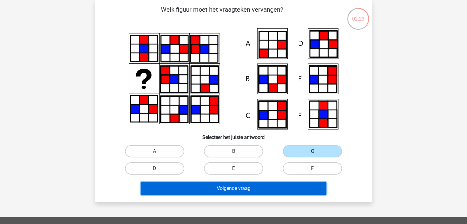
click at [266, 190] on button "Volgende vraag" at bounding box center [234, 188] width 186 height 13
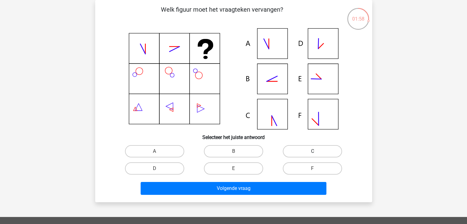
click at [294, 149] on label "C" at bounding box center [312, 151] width 59 height 12
click at [313, 151] on input "C" at bounding box center [315, 153] width 4 height 4
radio input "true"
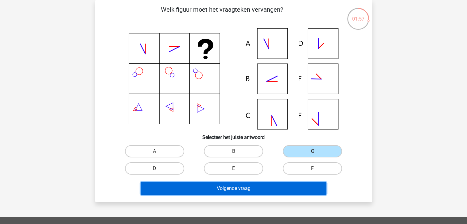
click at [258, 187] on button "Volgende vraag" at bounding box center [234, 188] width 186 height 13
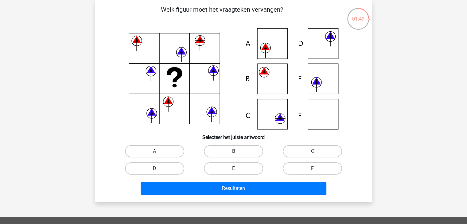
click at [255, 149] on label "B" at bounding box center [233, 151] width 59 height 12
click at [237, 151] on input "B" at bounding box center [235, 153] width 4 height 4
radio input "true"
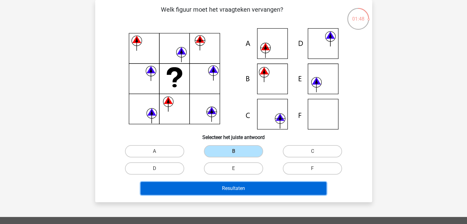
click at [260, 188] on button "Resultaten" at bounding box center [234, 188] width 186 height 13
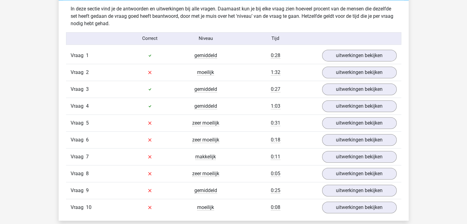
scroll to position [376, 0]
click at [220, 189] on div "gemiddeld" at bounding box center [206, 190] width 56 height 7
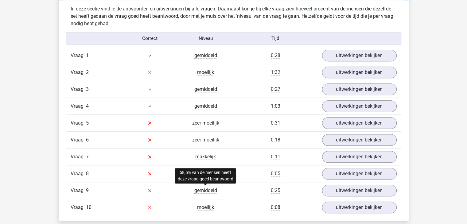
click at [216, 189] on span "gemiddeld" at bounding box center [205, 191] width 23 height 6
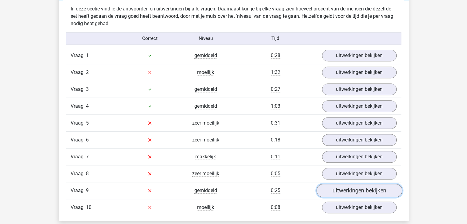
click at [364, 191] on link "uitwerkingen bekijken" at bounding box center [359, 191] width 86 height 14
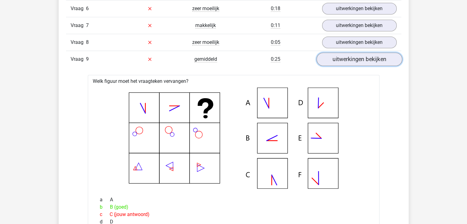
scroll to position [443, 0]
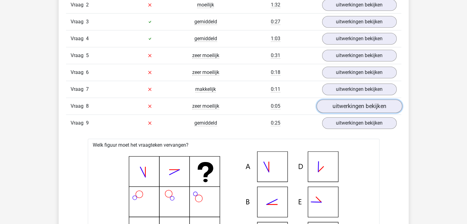
click at [380, 103] on link "uitwerkingen bekijken" at bounding box center [359, 106] width 86 height 14
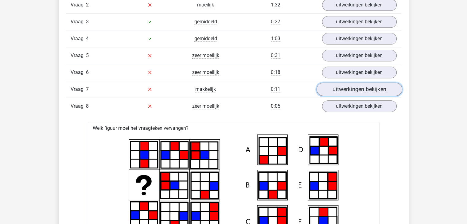
click at [381, 91] on link "uitwerkingen bekijken" at bounding box center [359, 90] width 86 height 14
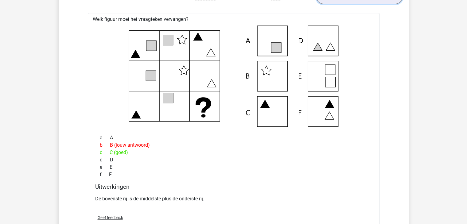
scroll to position [537, 0]
